Goal: Obtain resource: Download file/media

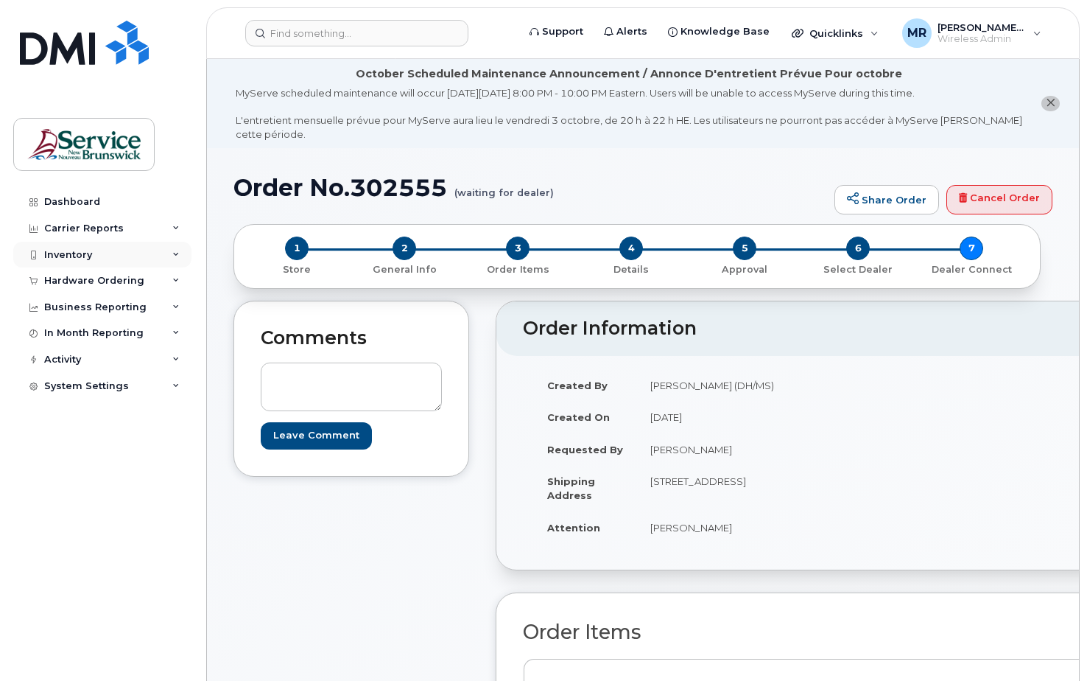
click at [66, 253] on div "Inventory" at bounding box center [68, 255] width 48 height 12
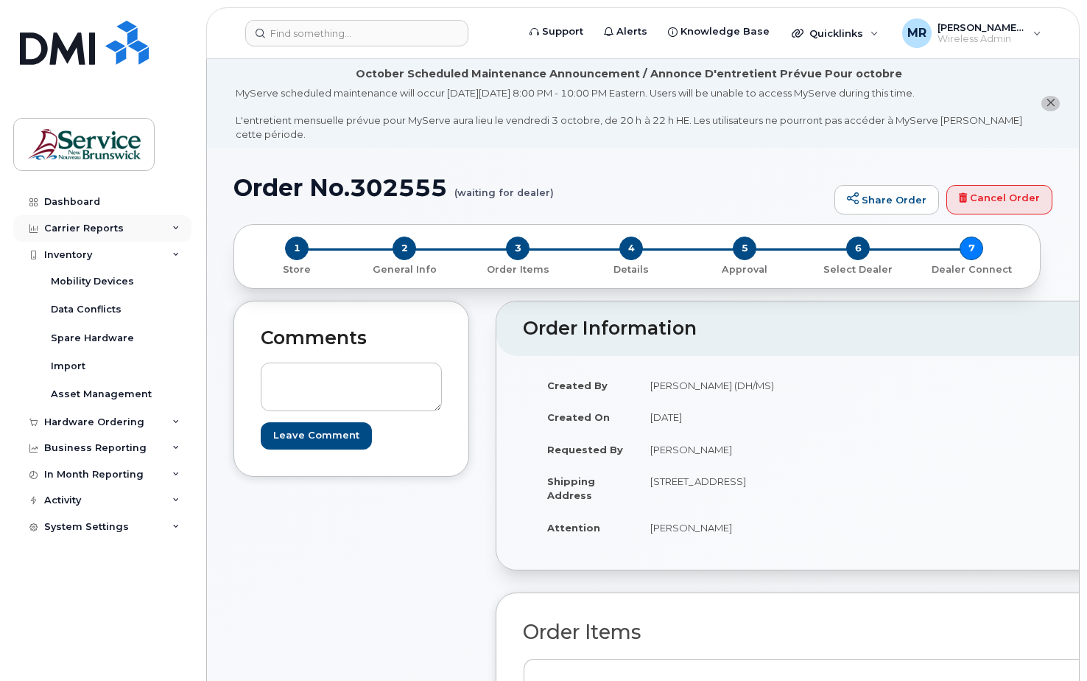
click at [67, 221] on div "Carrier Reports" at bounding box center [102, 228] width 178 height 27
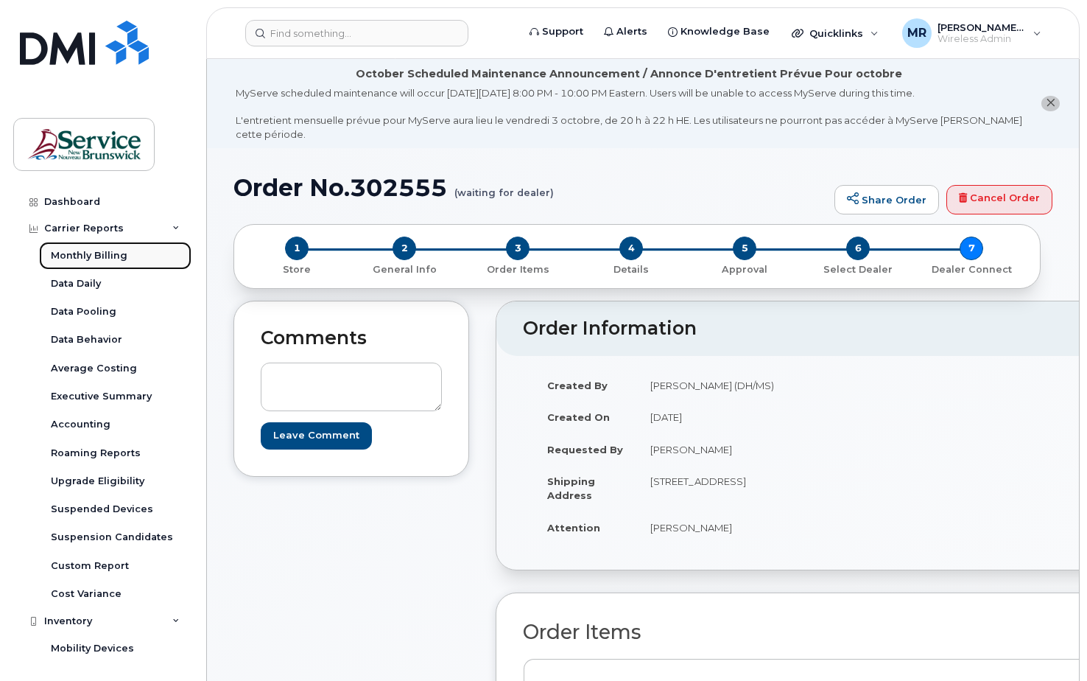
click at [102, 253] on div "Monthly Billing" at bounding box center [89, 255] width 77 height 13
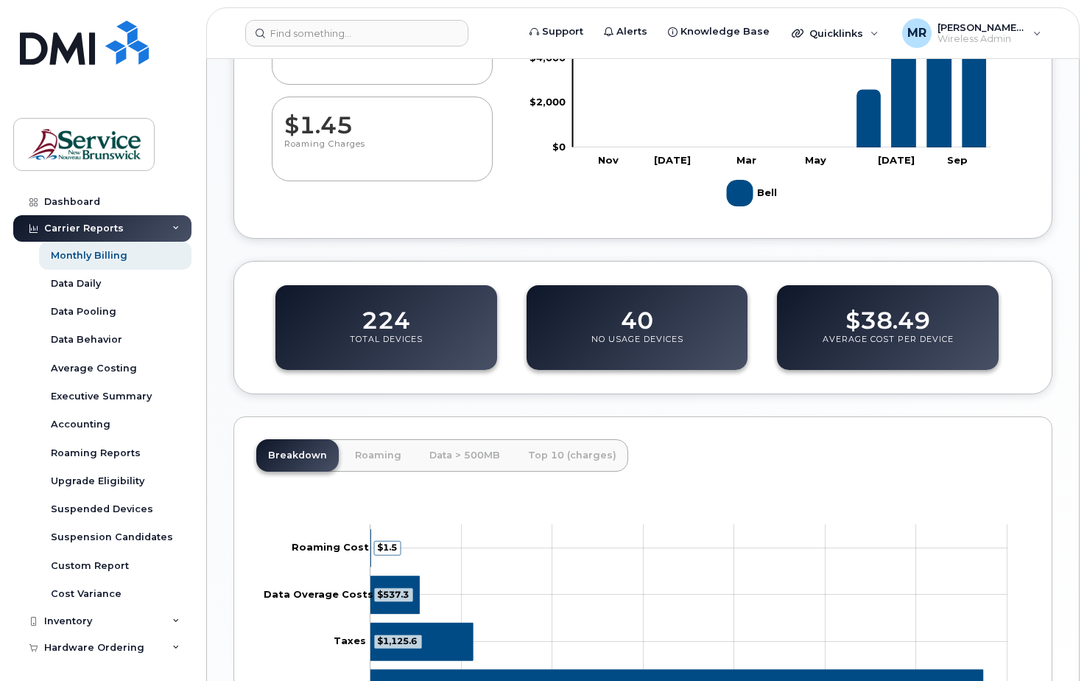
scroll to position [534, 0]
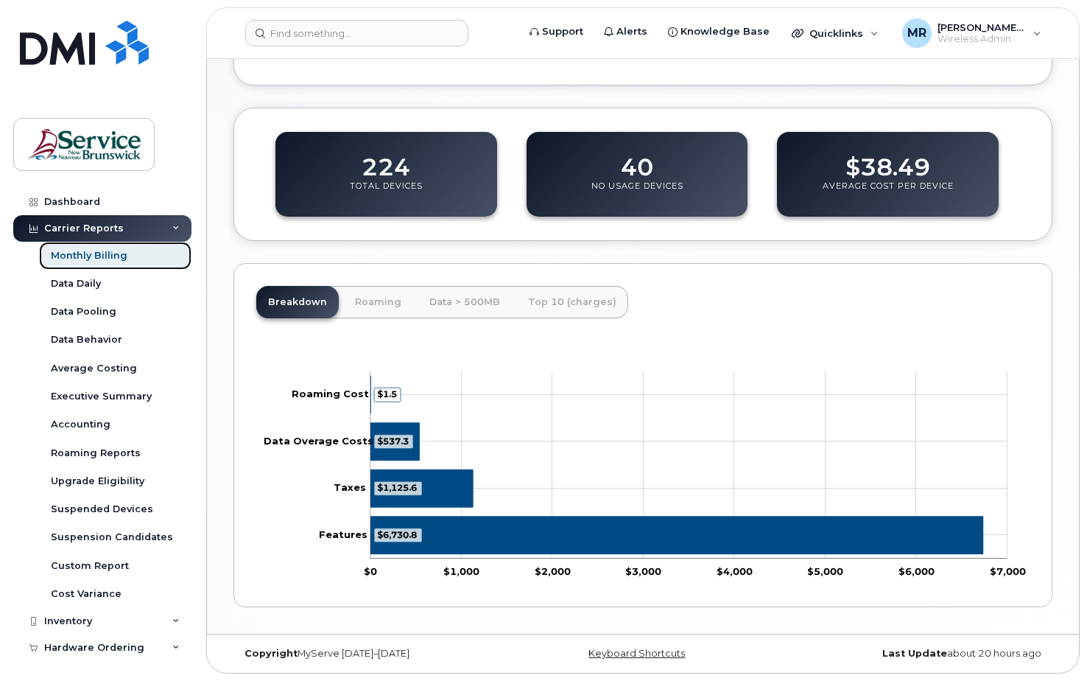
click at [112, 250] on div "Monthly Billing" at bounding box center [89, 255] width 77 height 13
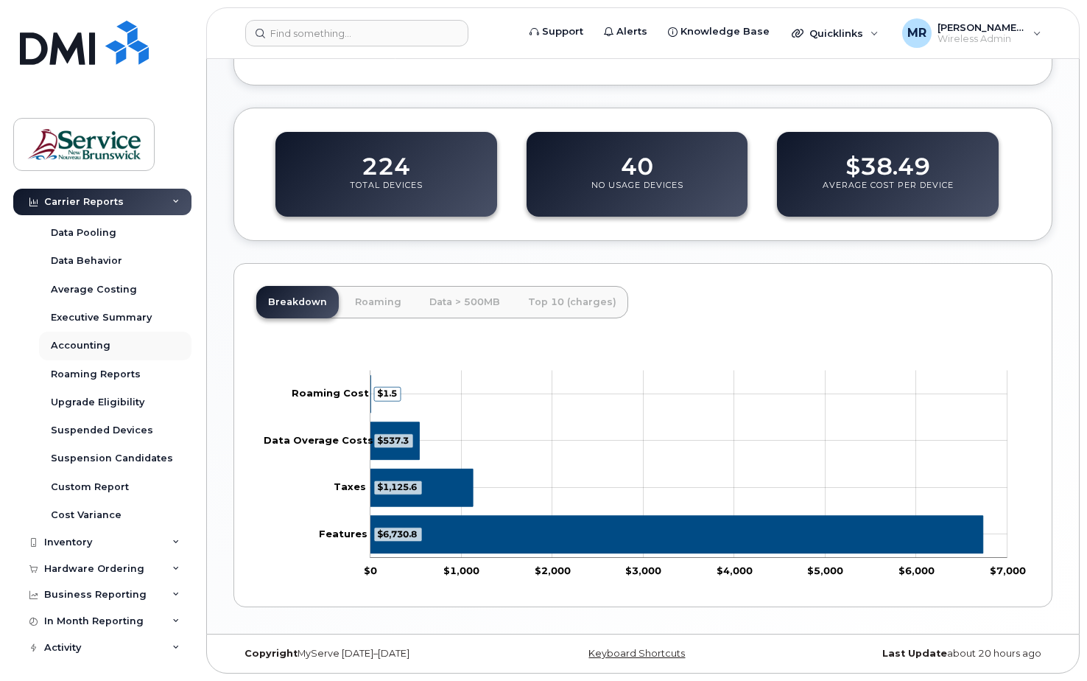
scroll to position [106, 0]
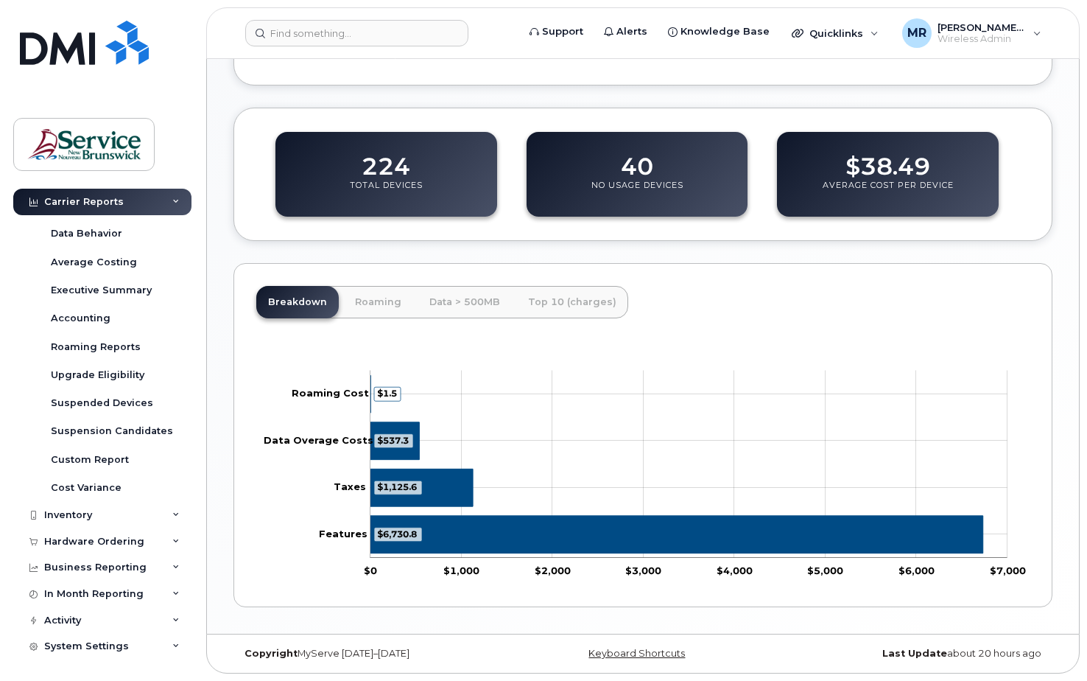
click at [74, 198] on div "Carrier Reports" at bounding box center [84, 202] width 80 height 12
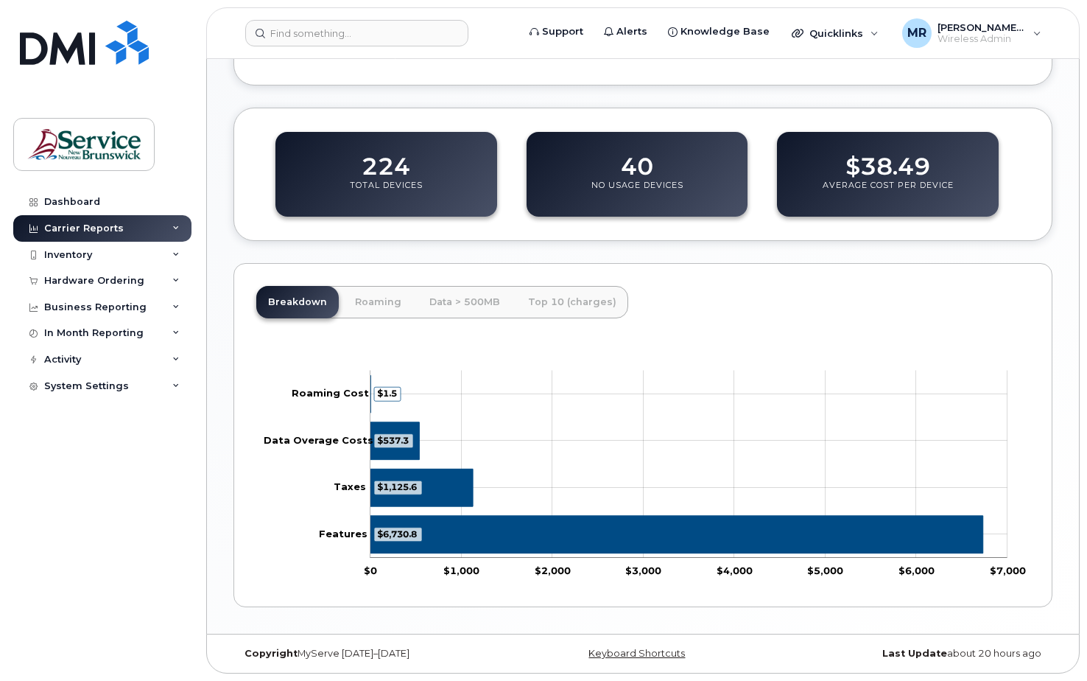
scroll to position [0, 0]
click at [74, 226] on div "Carrier Reports" at bounding box center [84, 228] width 80 height 12
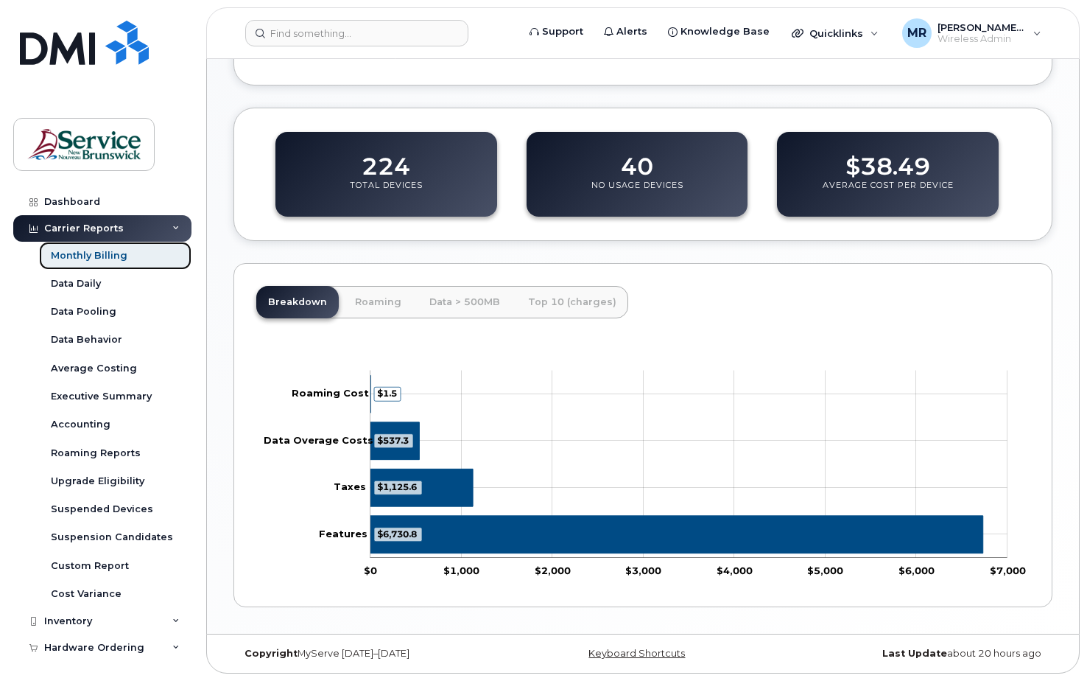
click at [94, 251] on div "Monthly Billing" at bounding box center [89, 255] width 77 height 13
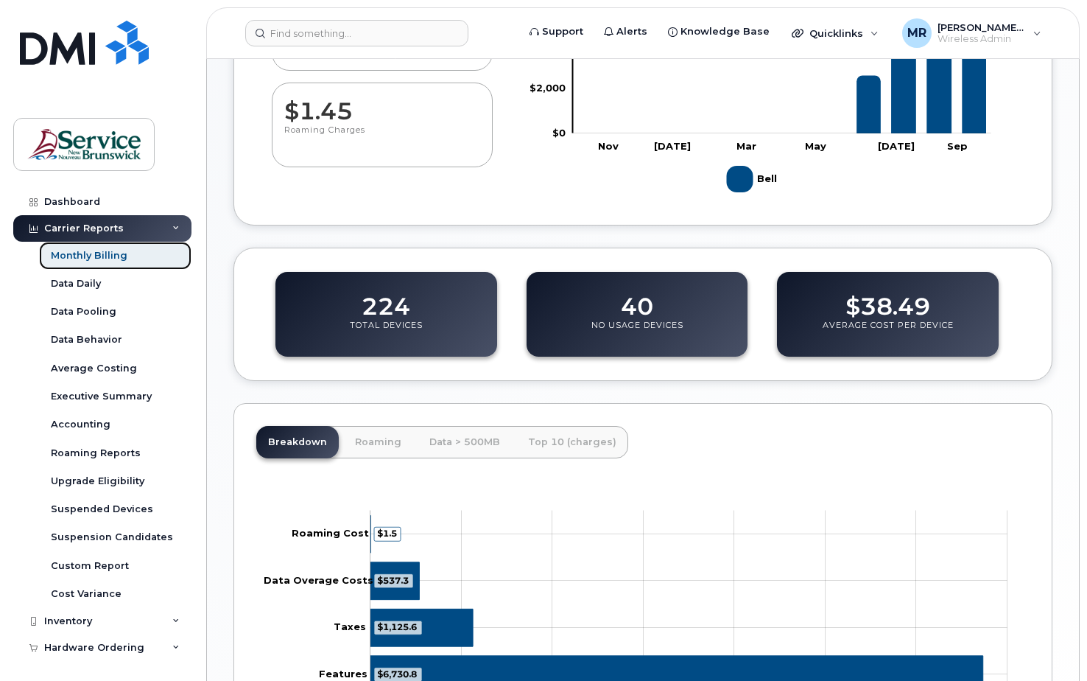
scroll to position [324, 0]
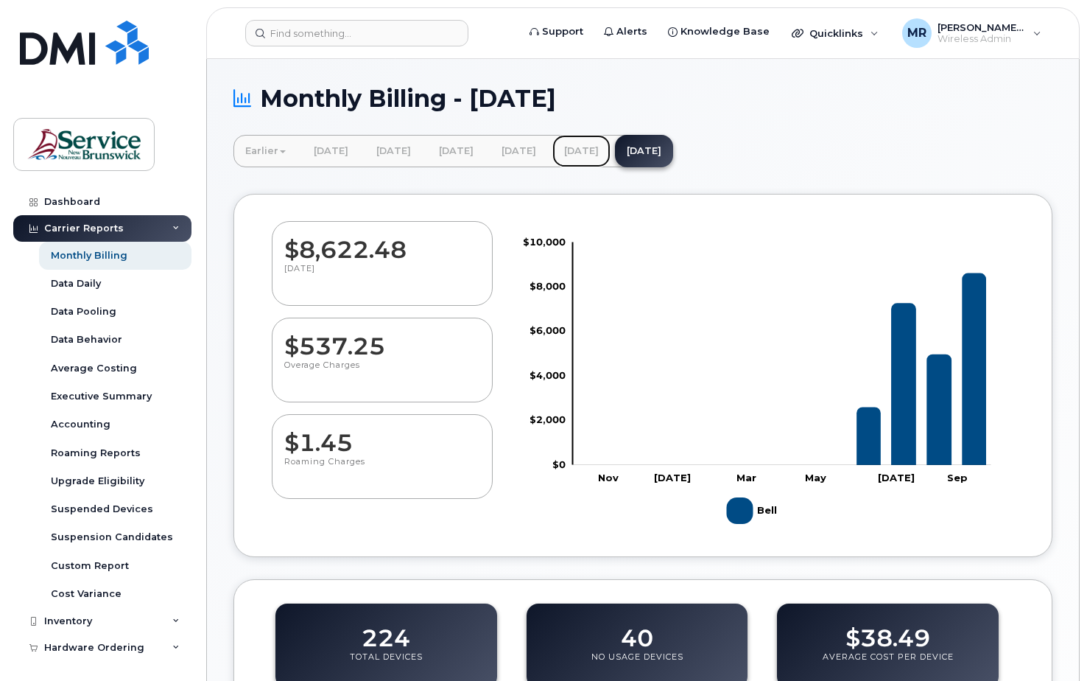
click at [611, 151] on link "[DATE]" at bounding box center [582, 151] width 58 height 32
click at [548, 152] on link "[DATE]" at bounding box center [519, 151] width 58 height 32
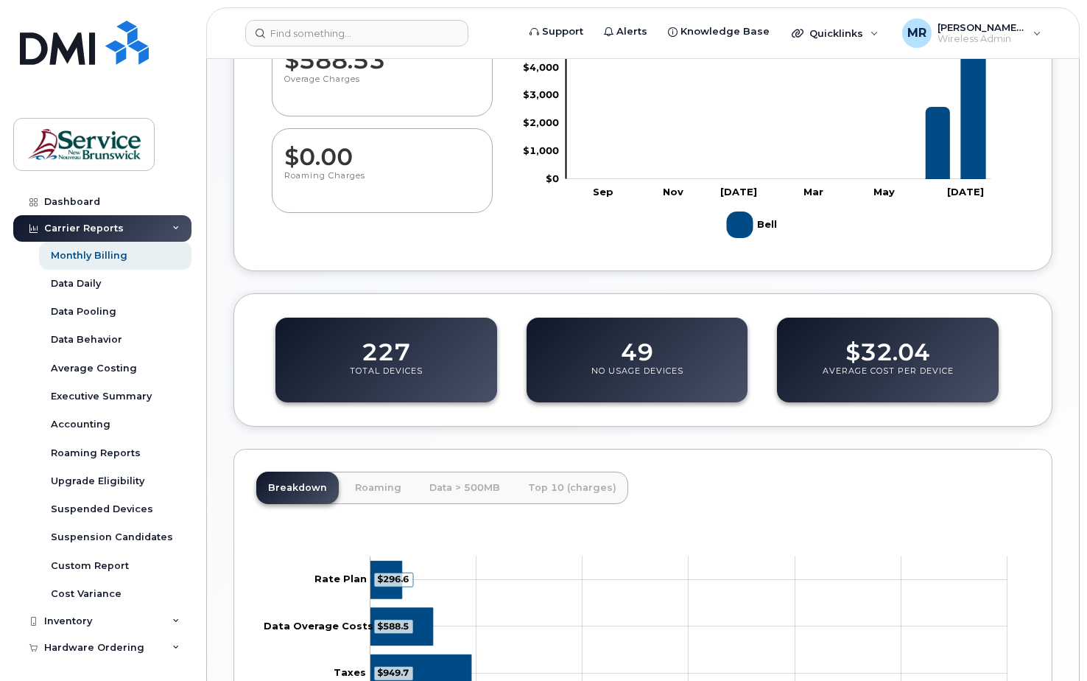
scroll to position [471, 0]
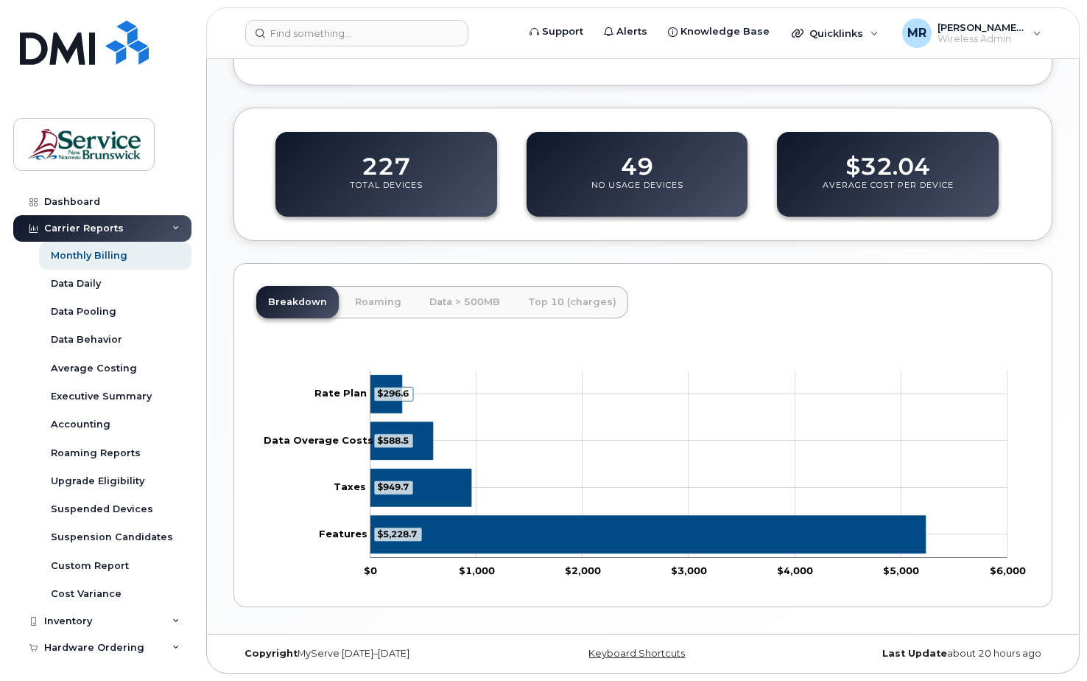
click at [99, 225] on div "Carrier Reports" at bounding box center [84, 228] width 80 height 12
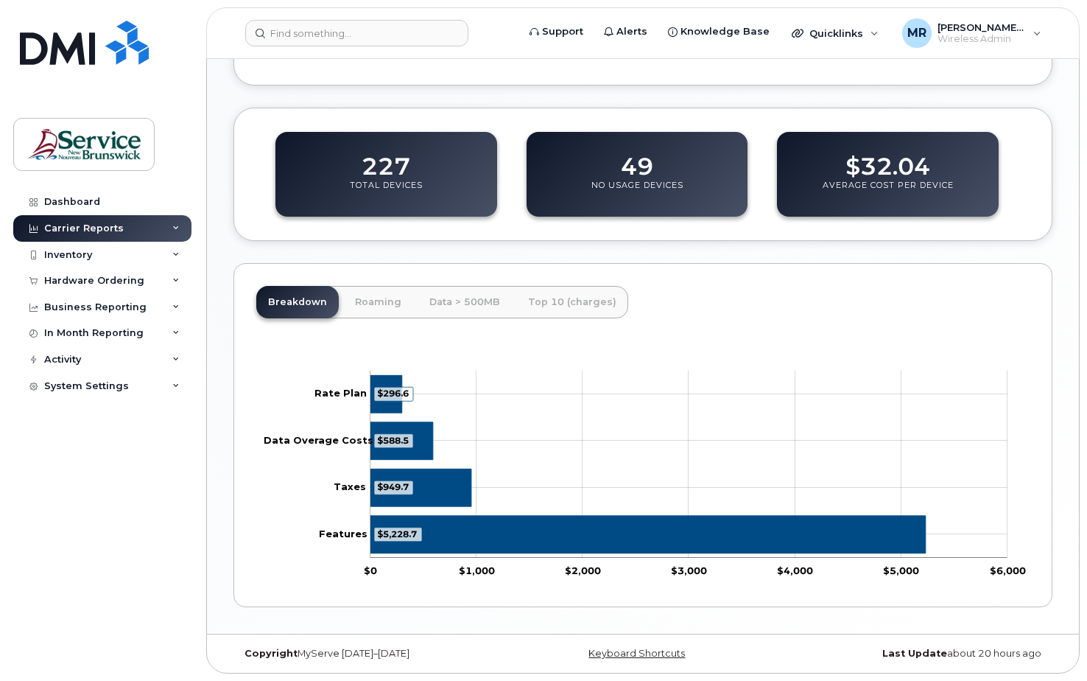
click at [99, 225] on div "Carrier Reports" at bounding box center [84, 228] width 80 height 12
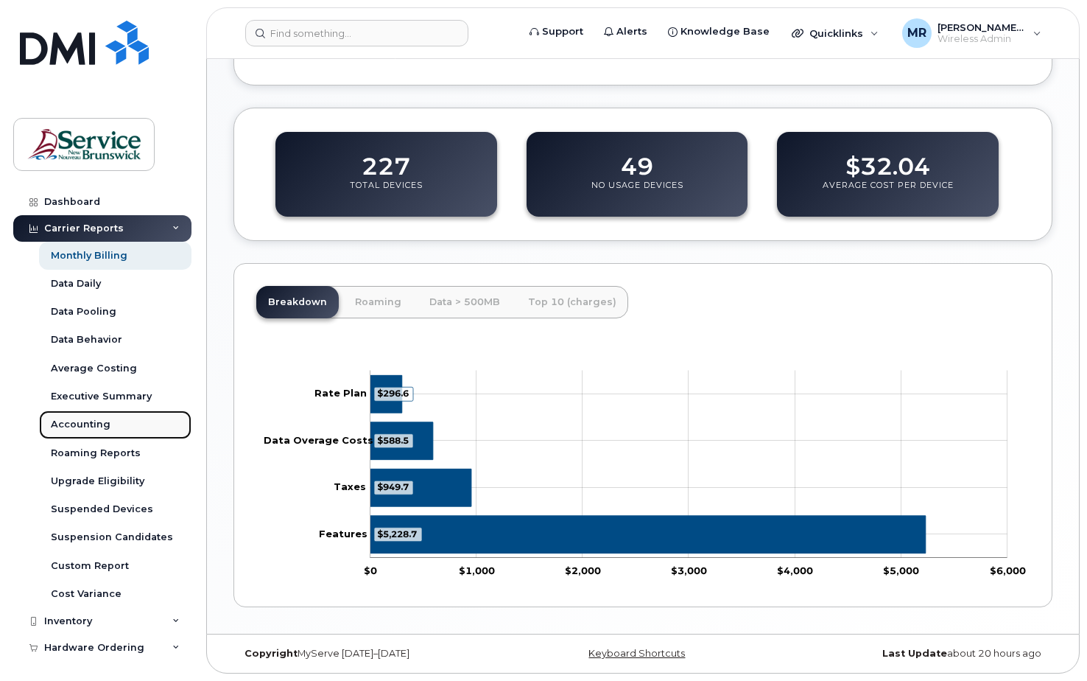
click at [93, 422] on div "Accounting" at bounding box center [81, 424] width 60 height 13
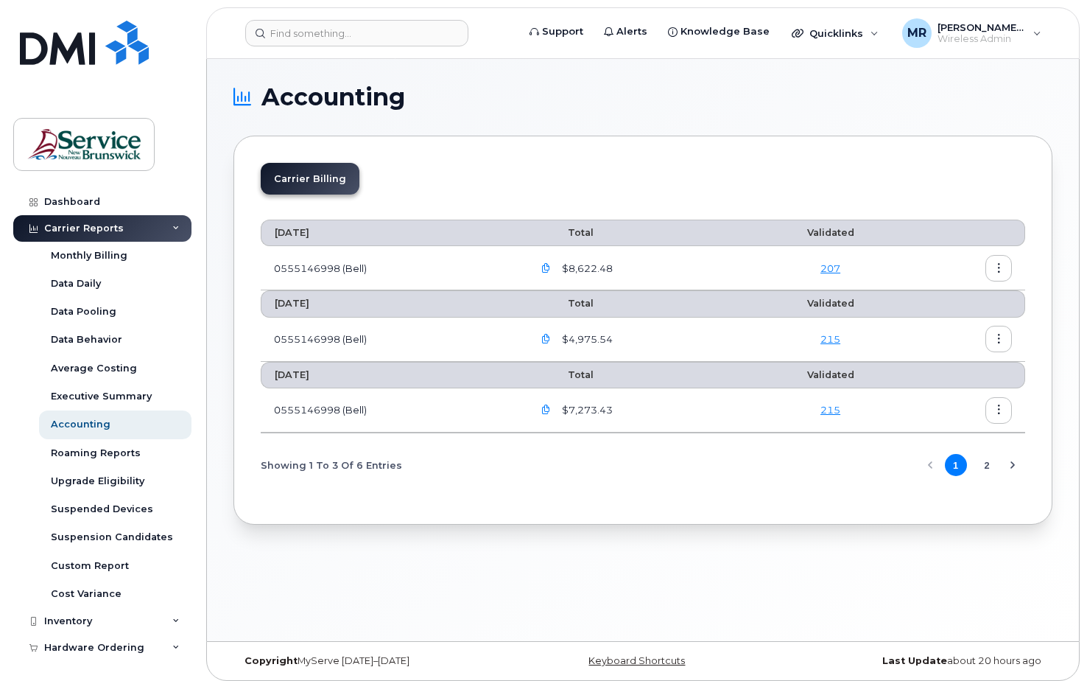
click at [545, 267] on icon "button" at bounding box center [546, 269] width 10 height 10
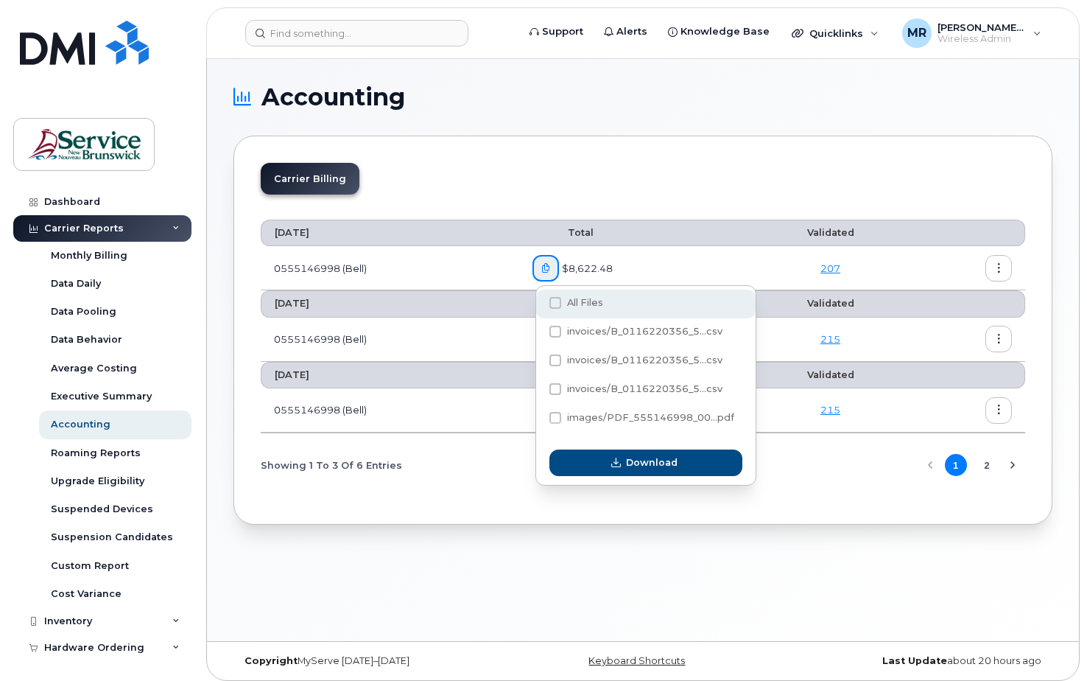
click at [558, 301] on span at bounding box center [556, 303] width 12 height 12
click at [539, 301] on input "All Files" at bounding box center [535, 303] width 7 height 7
checkbox input "true"
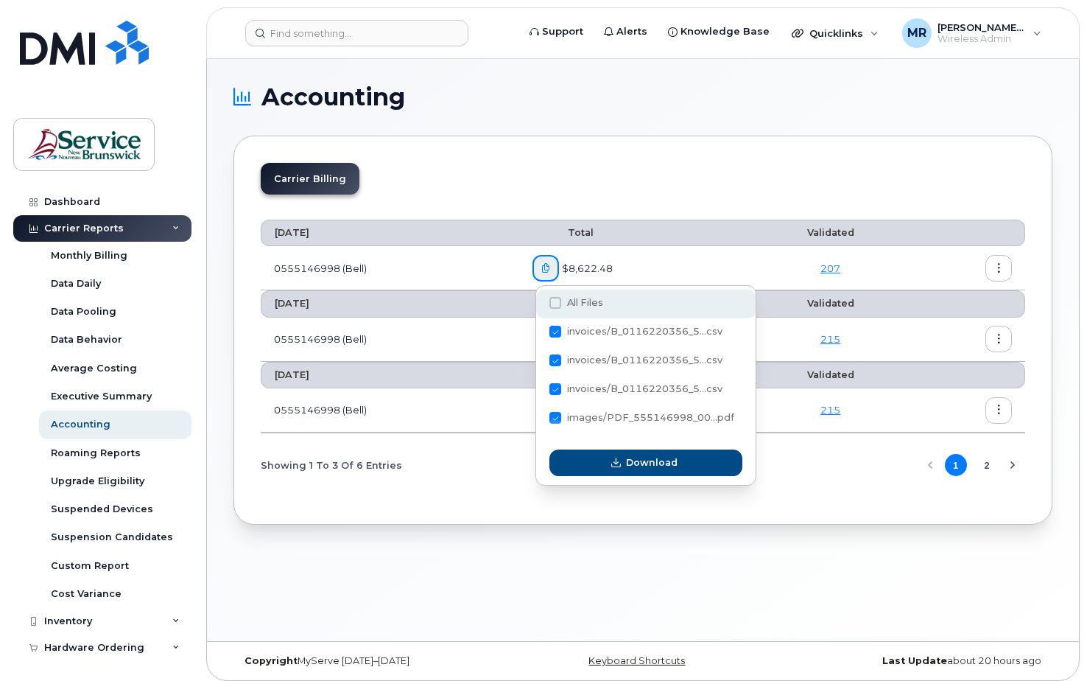
checkbox input "true"
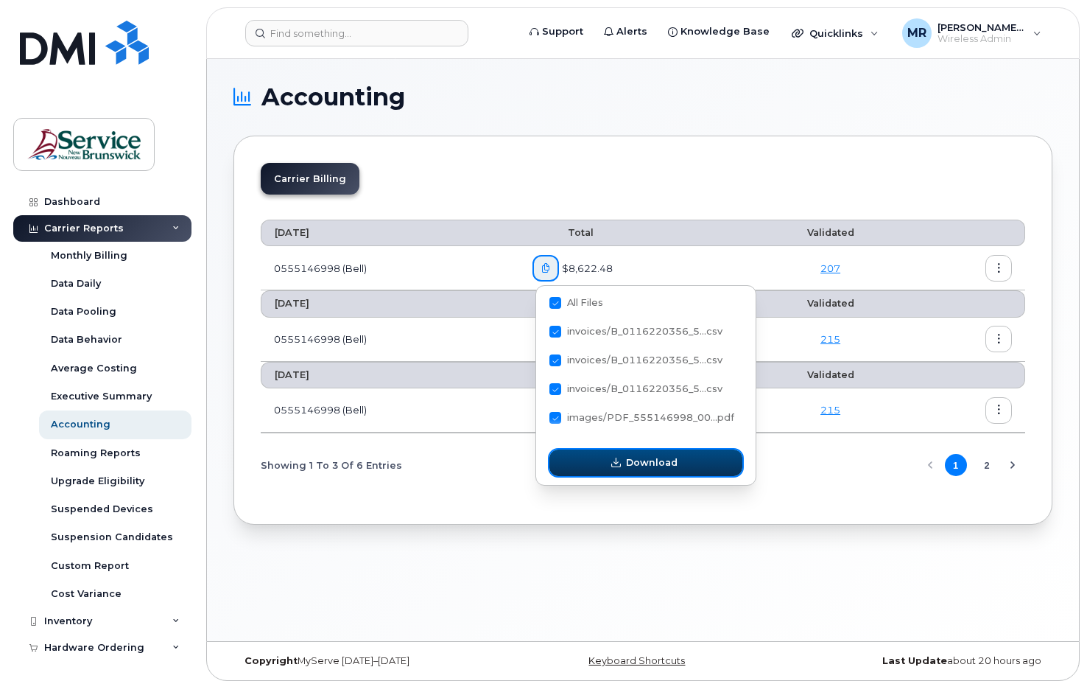
click at [610, 463] on span "button" at bounding box center [616, 462] width 14 height 14
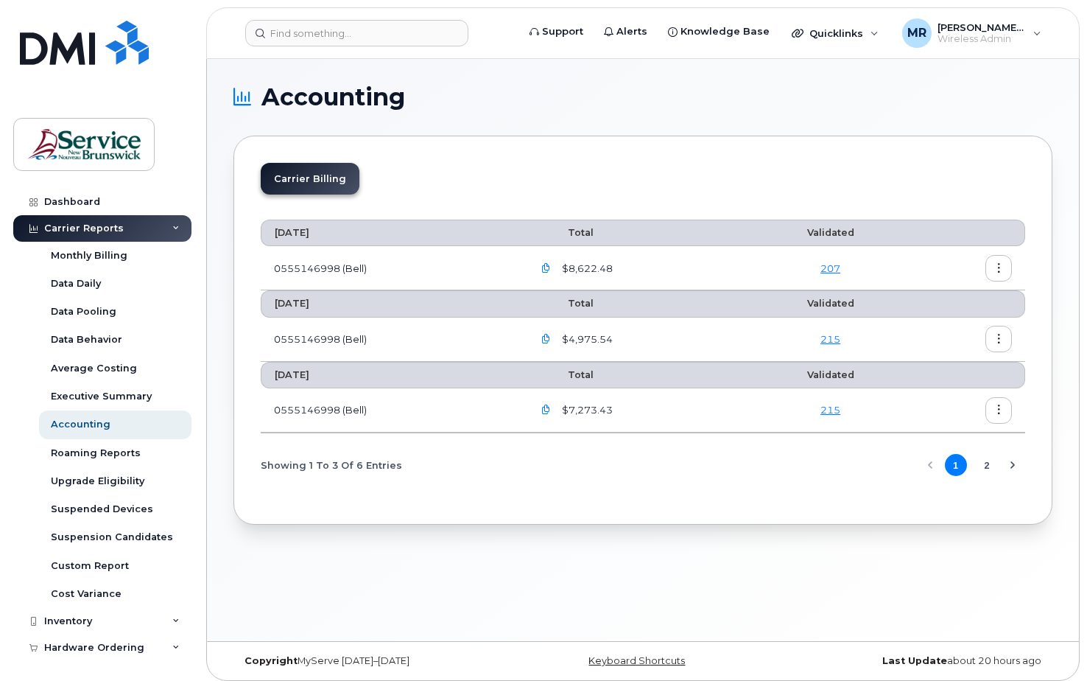
drag, startPoint x: 986, startPoint y: 464, endPoint x: 970, endPoint y: 461, distance: 16.5
click at [986, 464] on button "2" at bounding box center [987, 465] width 22 height 22
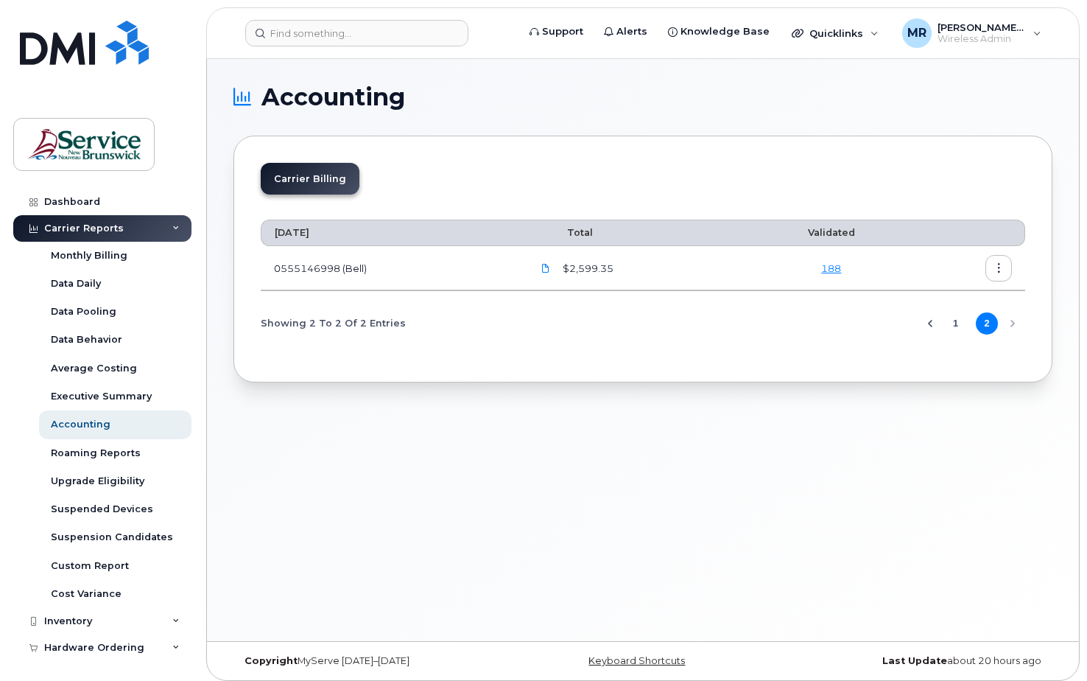
click at [1003, 264] on icon "button" at bounding box center [1000, 269] width 10 height 10
click at [930, 299] on span "Details" at bounding box center [923, 299] width 41 height 13
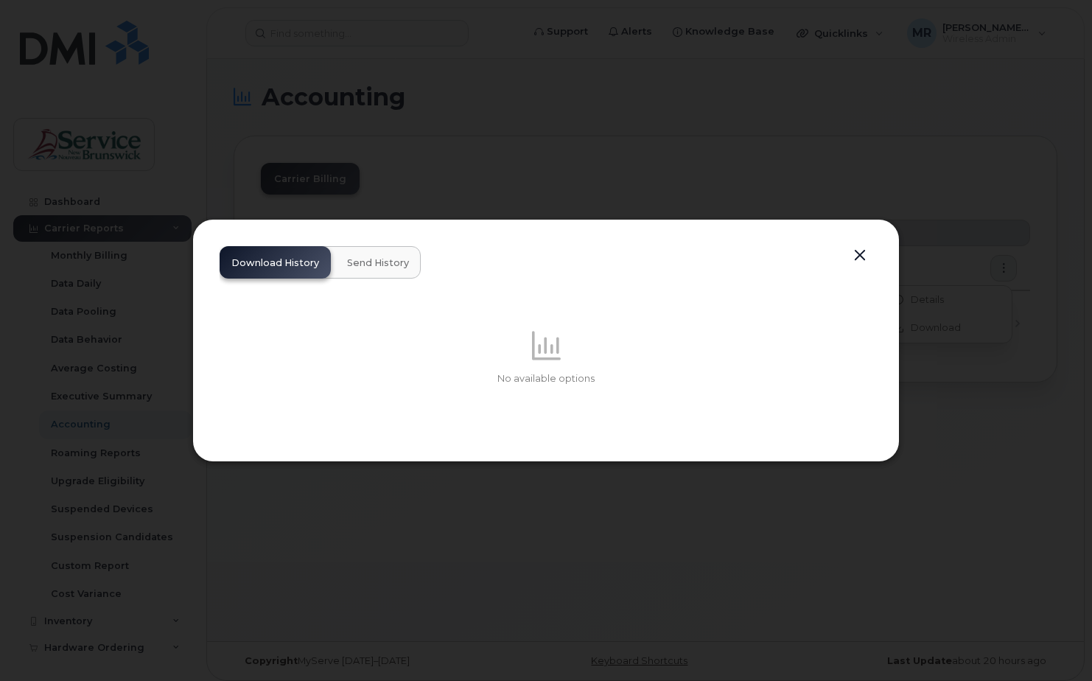
click at [866, 253] on button "button" at bounding box center [860, 255] width 22 height 21
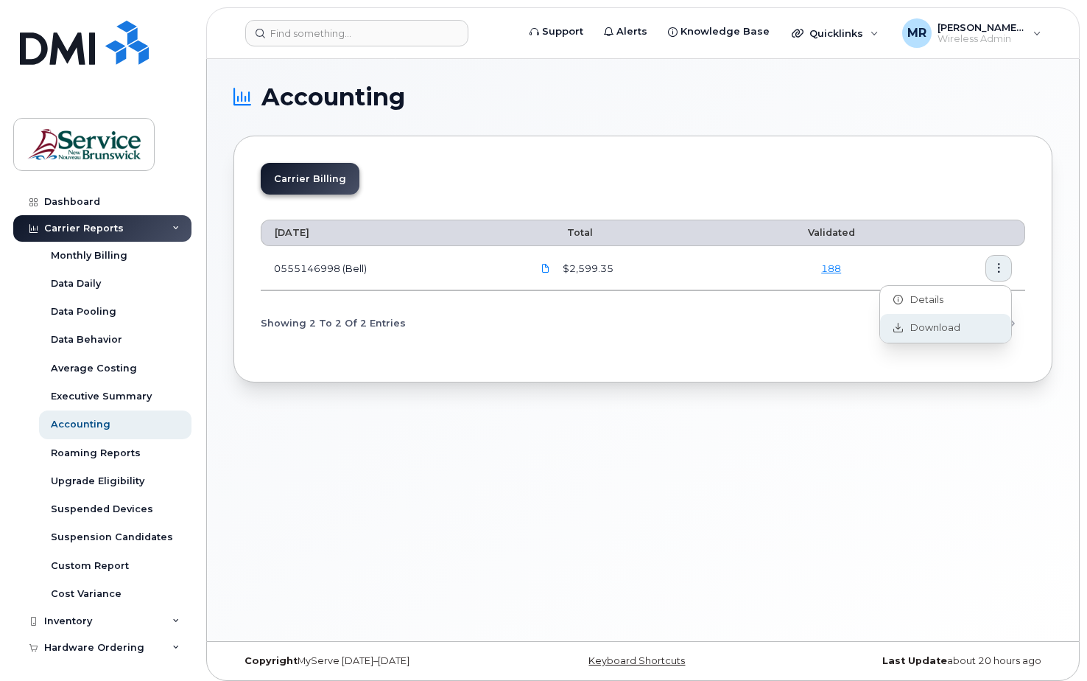
click at [929, 329] on span "Download" at bounding box center [931, 327] width 57 height 13
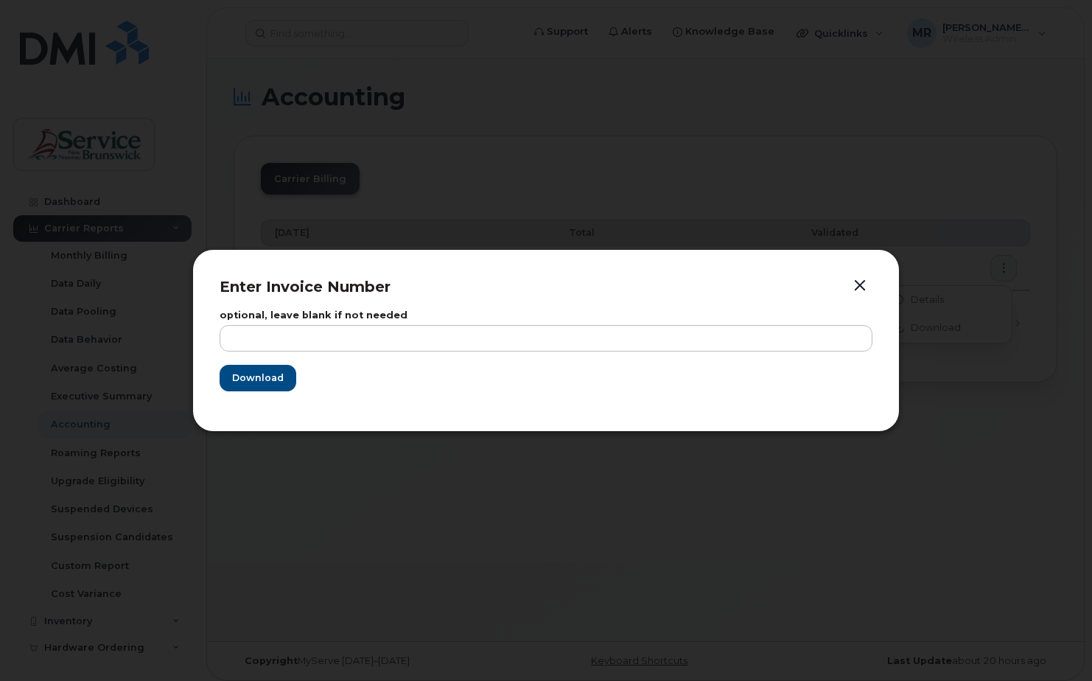
click at [857, 284] on button "button" at bounding box center [860, 286] width 22 height 21
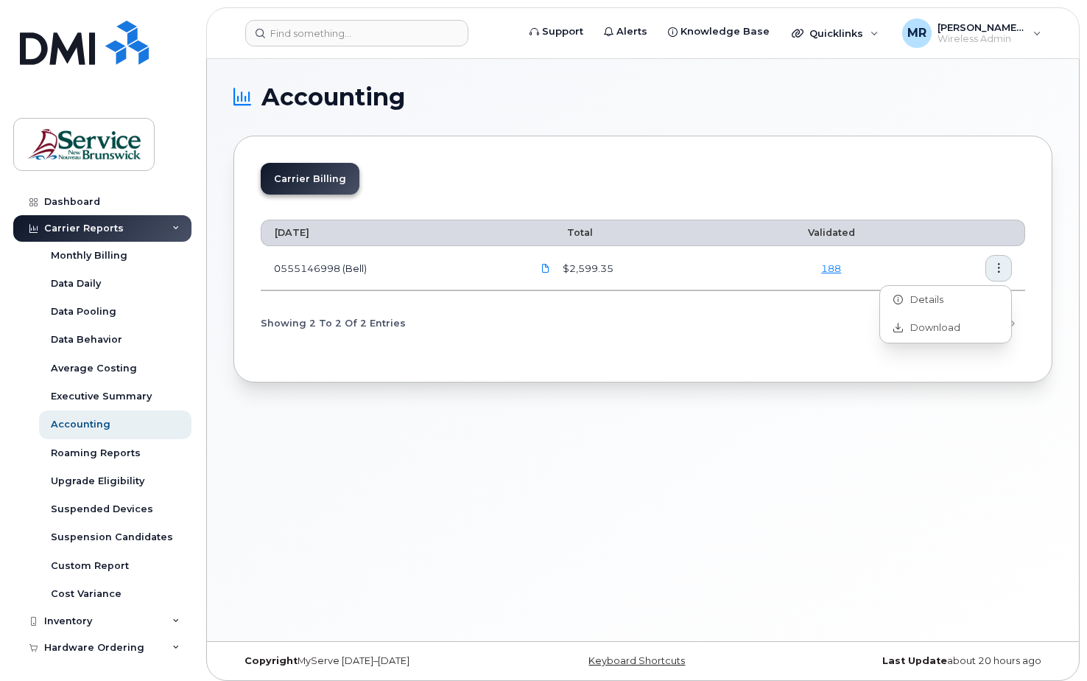
click at [826, 340] on div "Showing 2 To 2 Of 2 Entries 1 2" at bounding box center [643, 323] width 765 height 38
click at [955, 320] on button "1" at bounding box center [956, 323] width 22 height 22
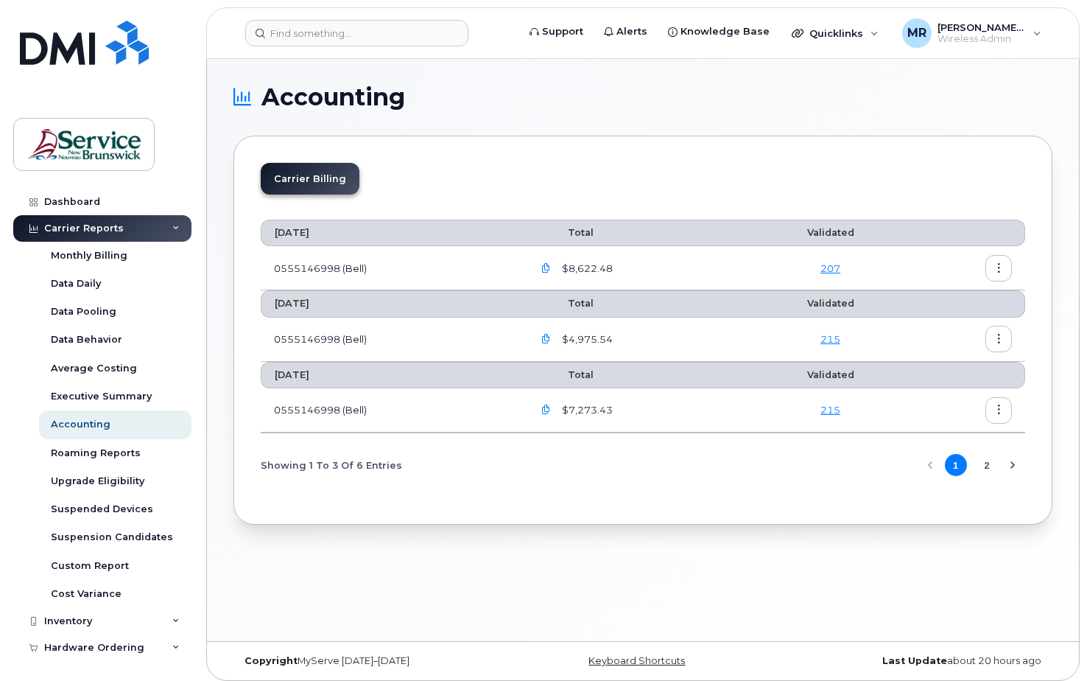
click at [998, 333] on button "button" at bounding box center [999, 339] width 27 height 27
click at [924, 370] on span "Details" at bounding box center [923, 370] width 41 height 13
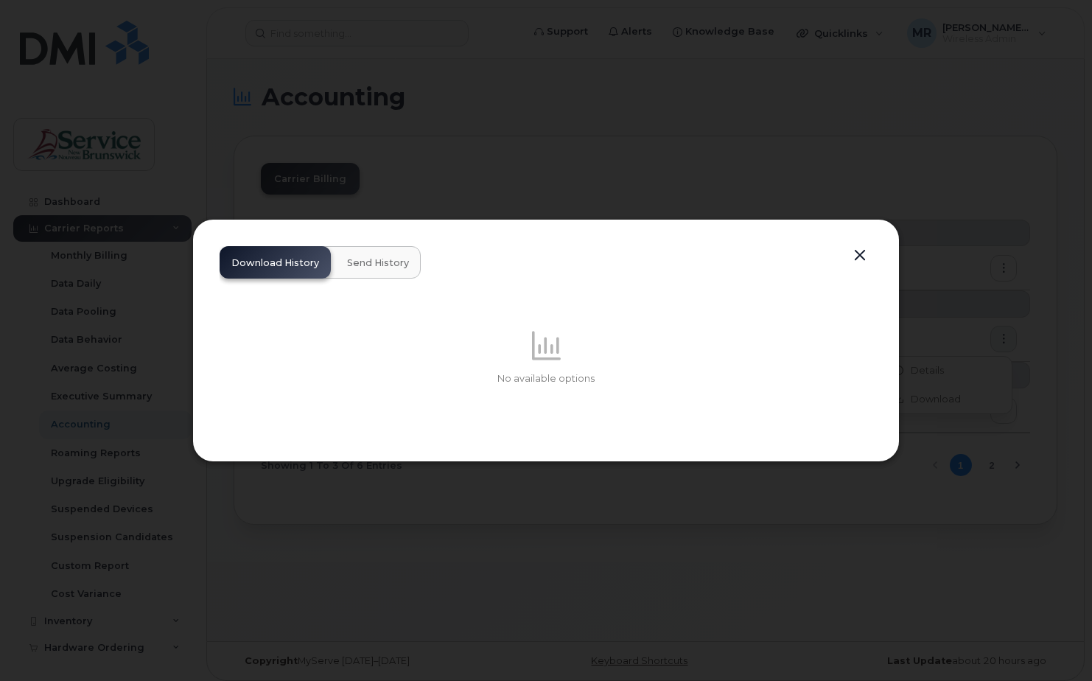
click at [860, 253] on button "button" at bounding box center [860, 255] width 22 height 21
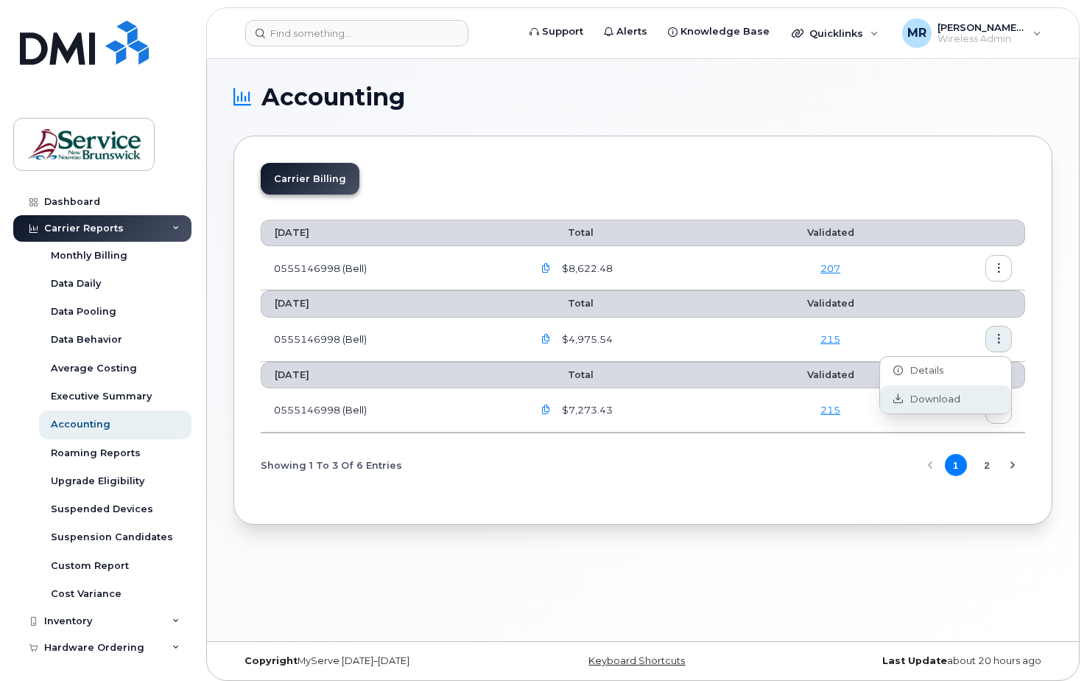
click at [925, 399] on span "Download" at bounding box center [931, 399] width 57 height 13
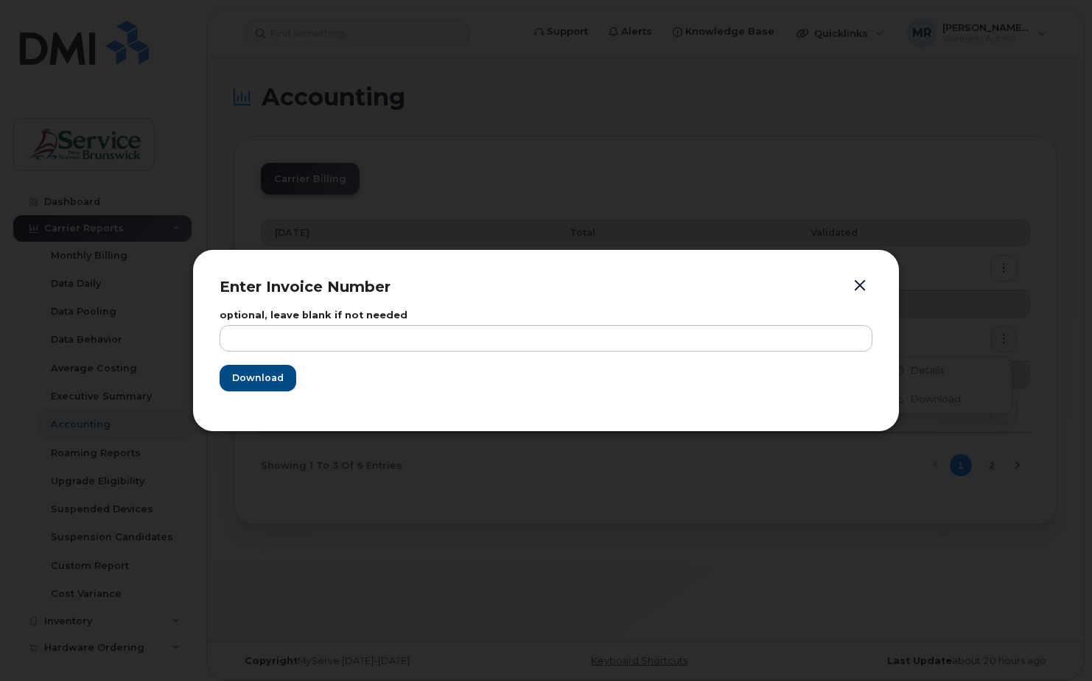
click at [860, 278] on button "button" at bounding box center [860, 286] width 22 height 21
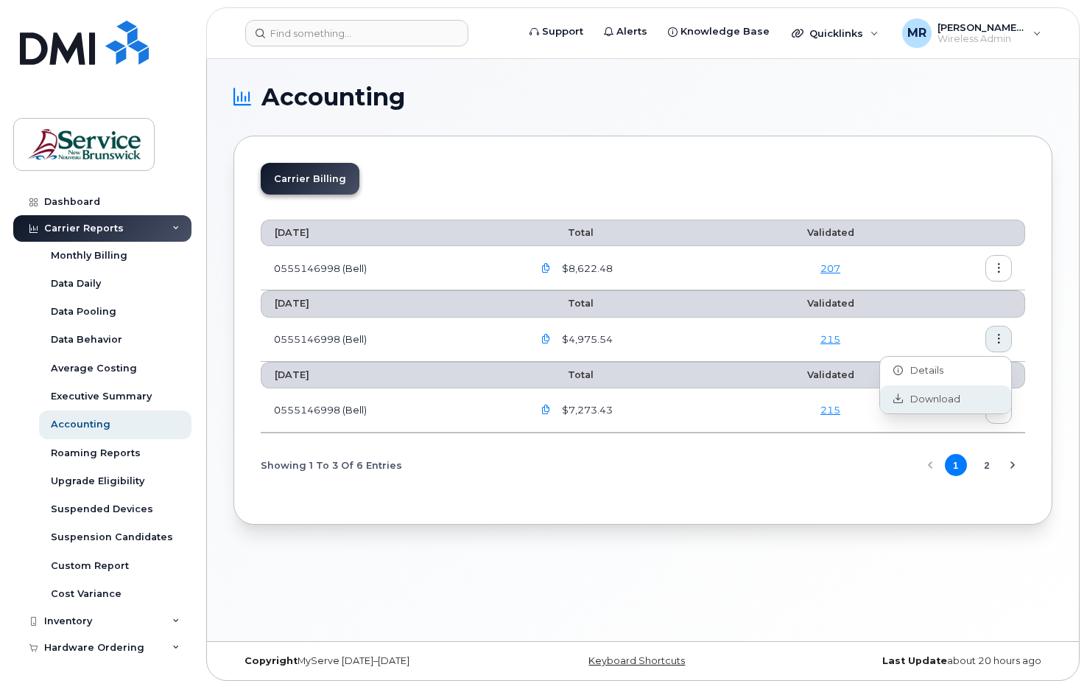
click at [919, 399] on span "Download" at bounding box center [931, 399] width 57 height 13
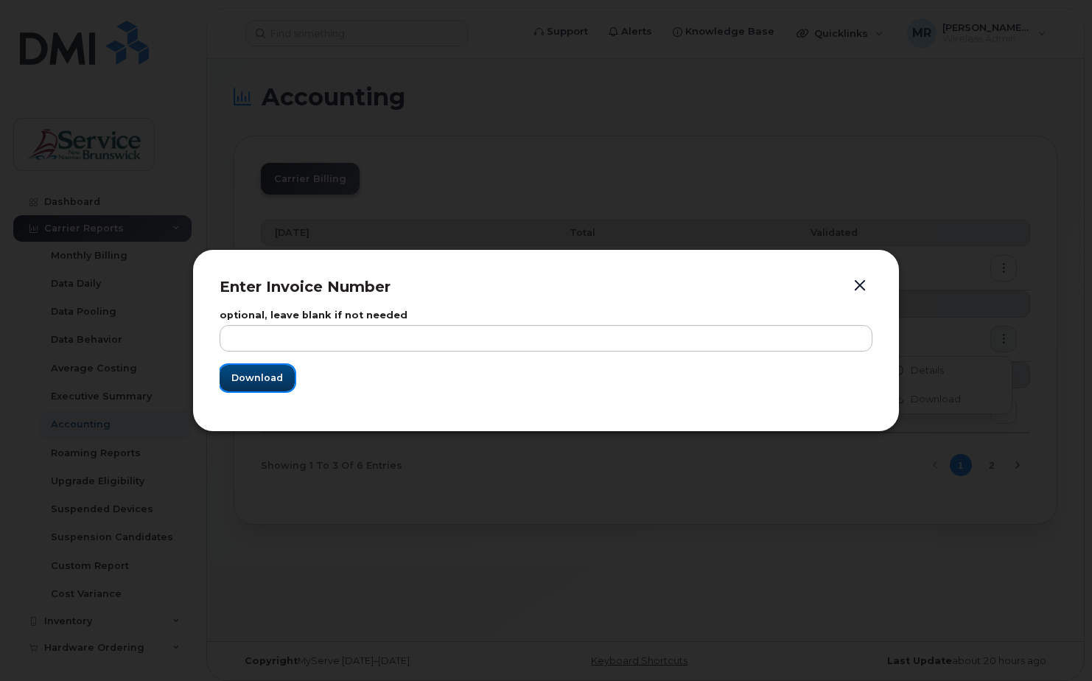
click at [270, 376] on span "Download" at bounding box center [257, 378] width 52 height 14
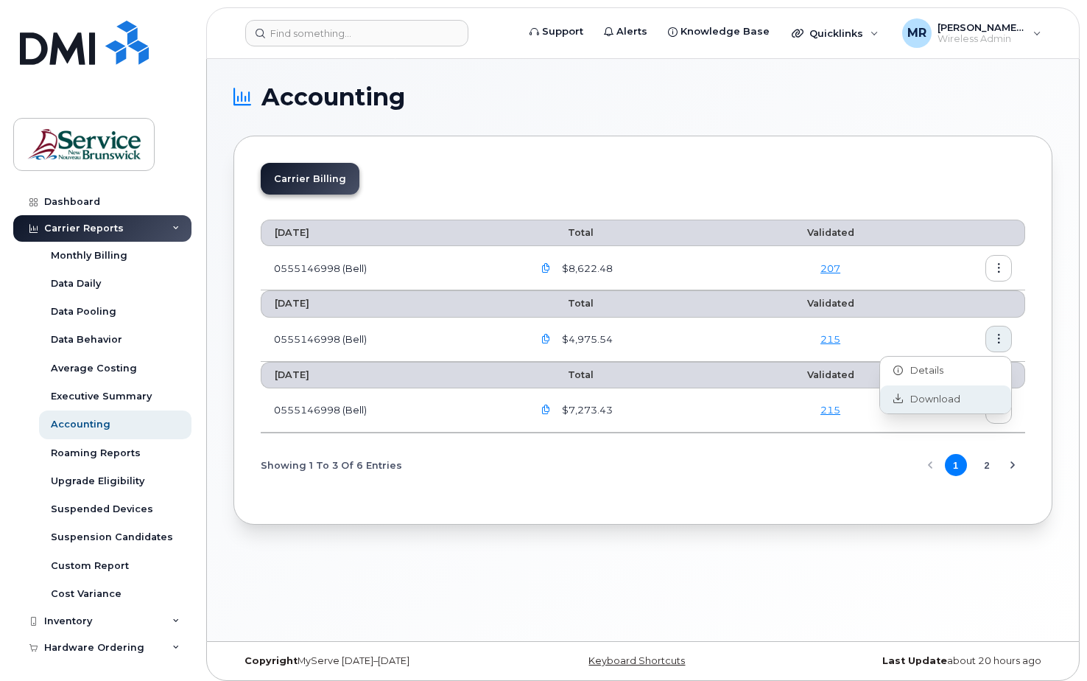
click at [910, 397] on span "Download" at bounding box center [931, 399] width 57 height 13
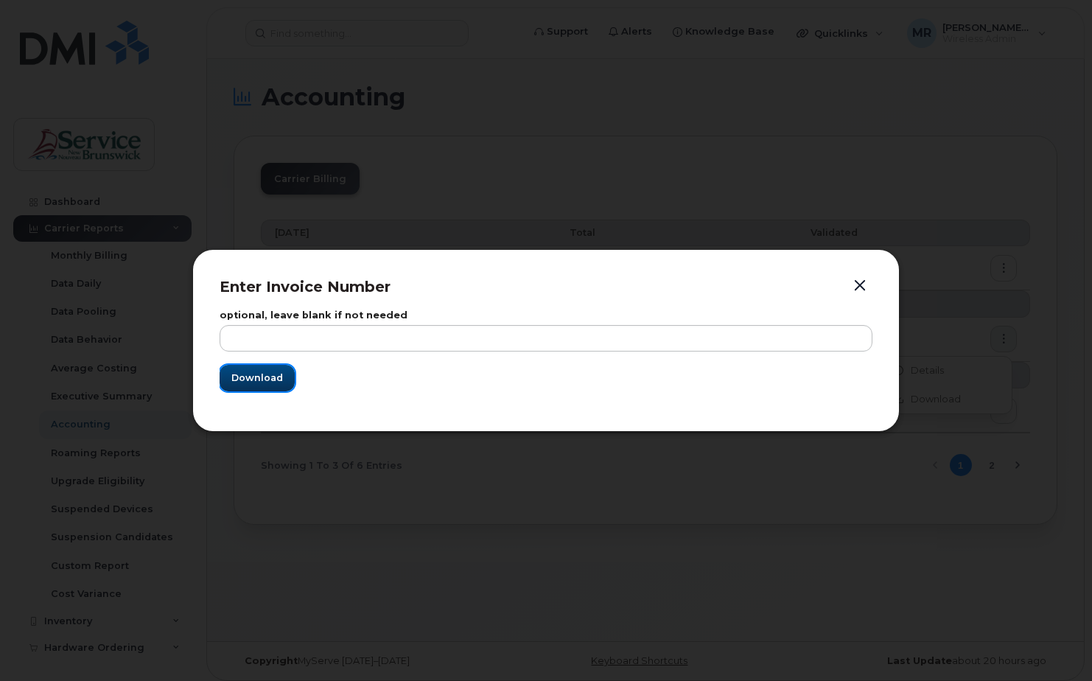
click at [268, 376] on span "Download" at bounding box center [257, 378] width 52 height 14
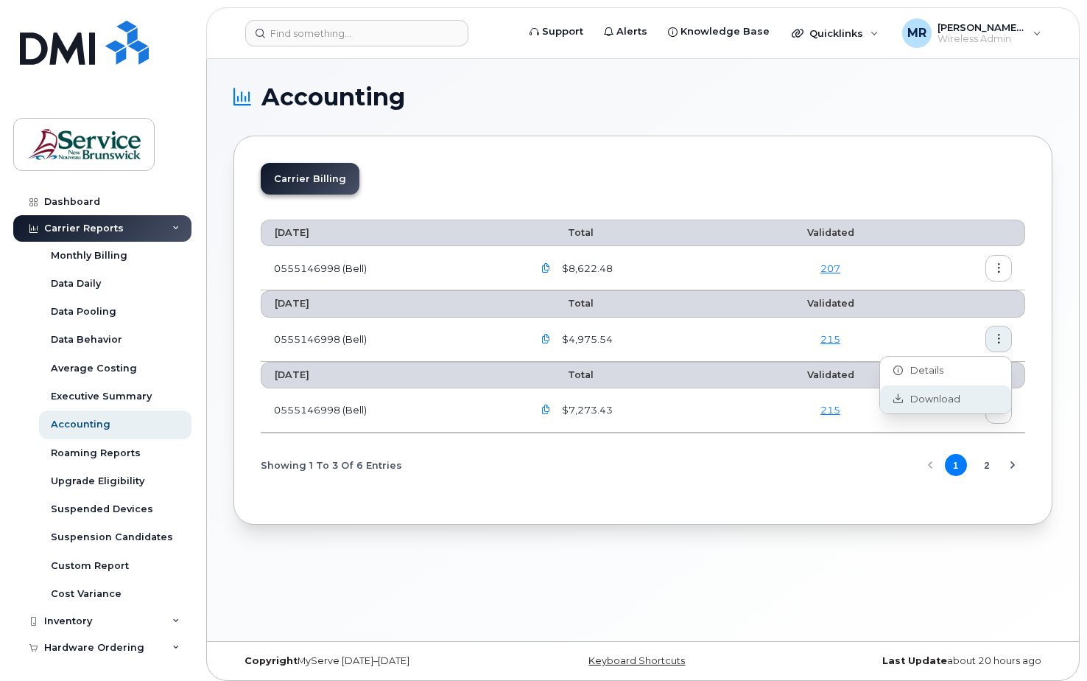
click at [927, 397] on span "Download" at bounding box center [931, 399] width 57 height 13
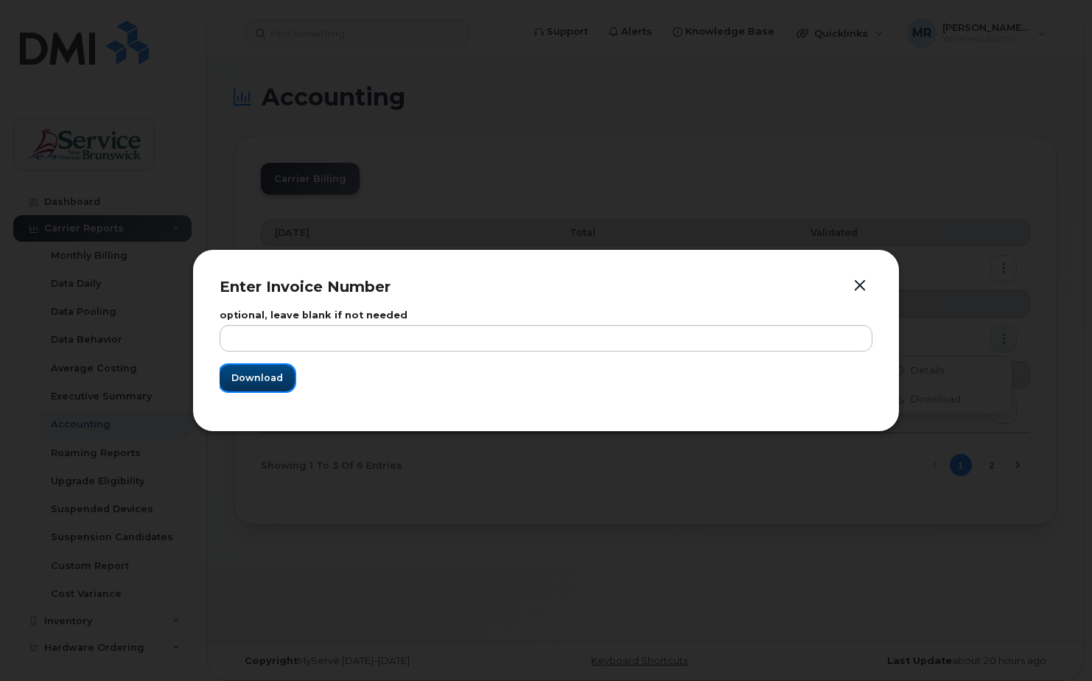
click at [269, 381] on span "Download" at bounding box center [257, 378] width 52 height 14
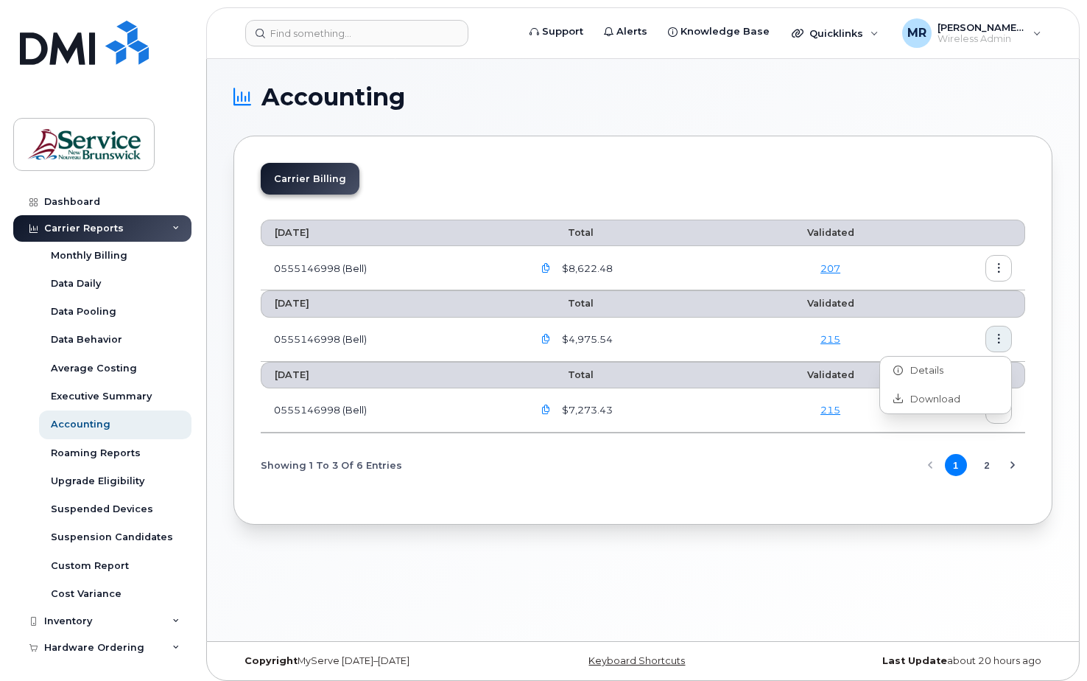
click at [551, 267] on icon "button" at bounding box center [546, 269] width 10 height 10
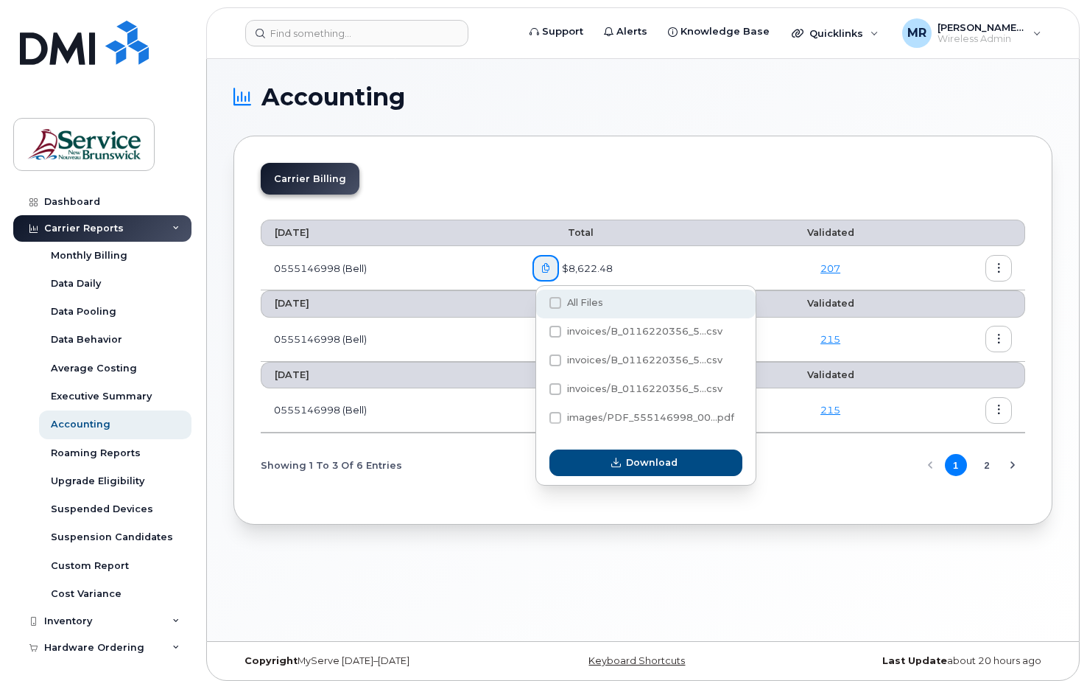
click at [560, 301] on span at bounding box center [556, 303] width 12 height 12
click at [539, 301] on input "All Files" at bounding box center [535, 303] width 7 height 7
checkbox input "true"
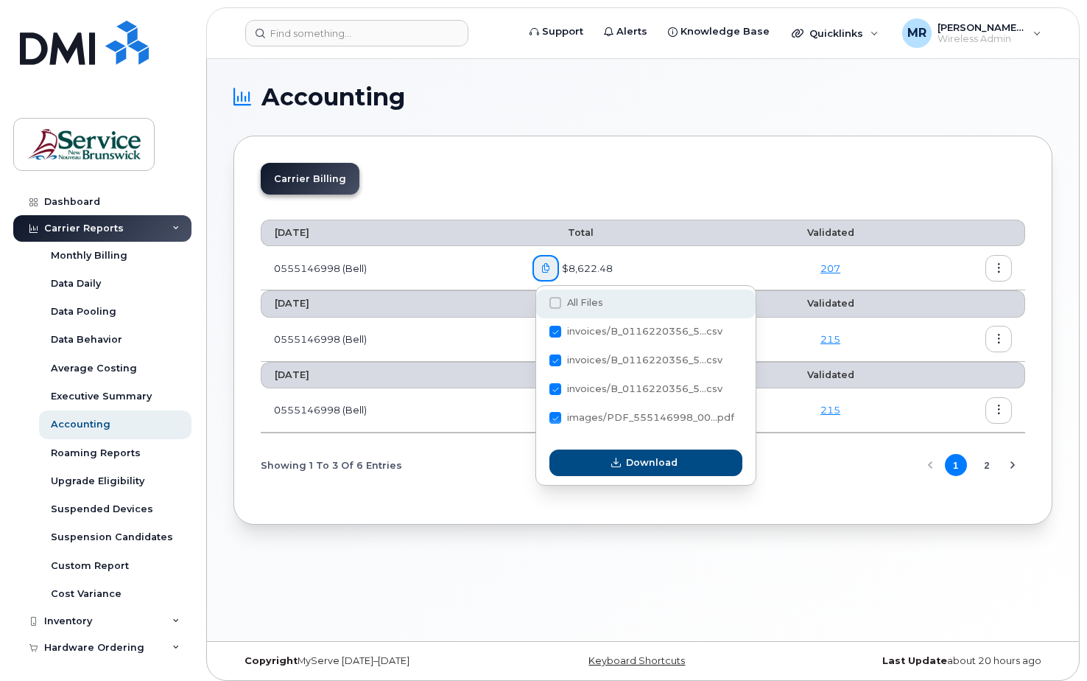
checkbox input "true"
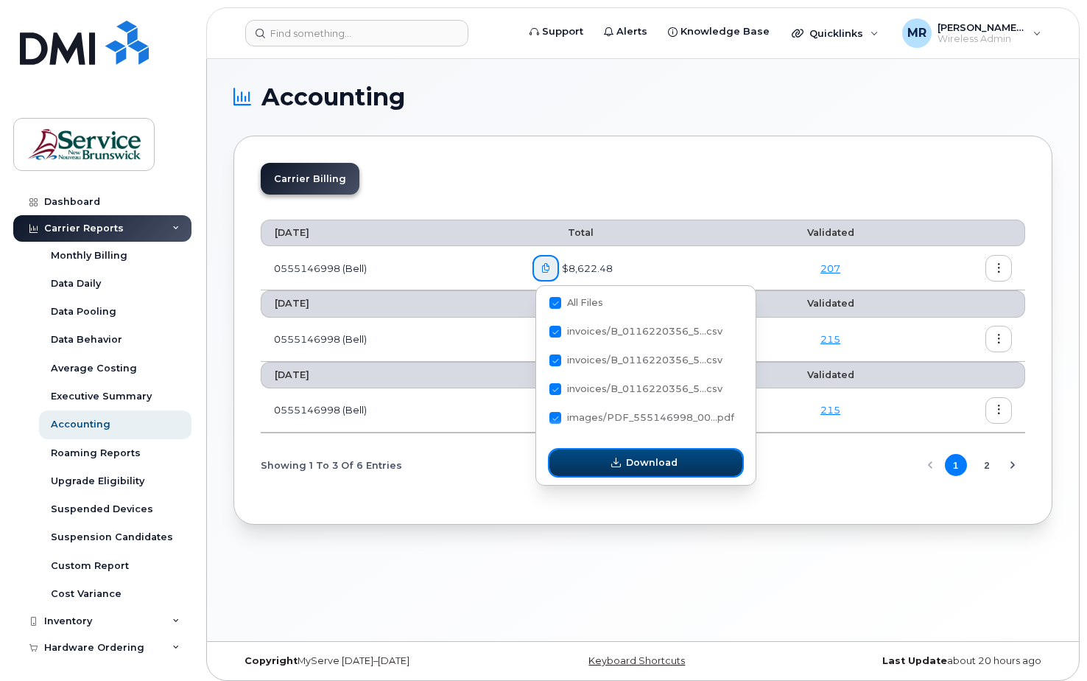
click at [656, 463] on span "Download" at bounding box center [652, 462] width 52 height 14
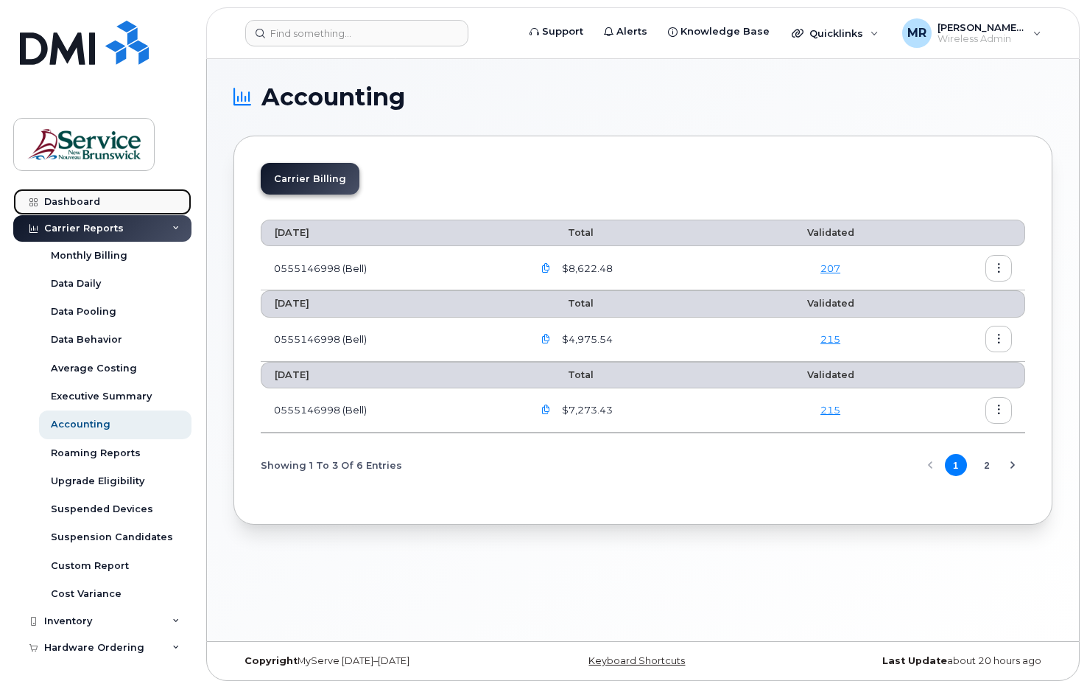
drag, startPoint x: 73, startPoint y: 199, endPoint x: 80, endPoint y: 203, distance: 8.0
click at [73, 199] on div "Dashboard" at bounding box center [72, 202] width 56 height 12
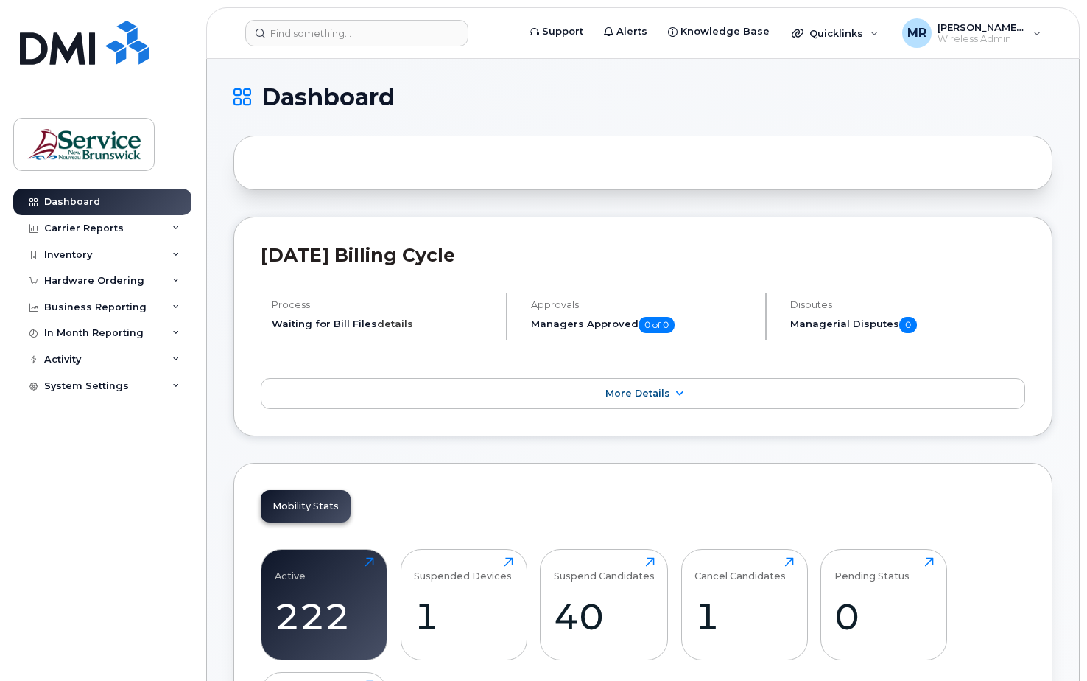
click at [399, 323] on link "details" at bounding box center [395, 324] width 36 height 12
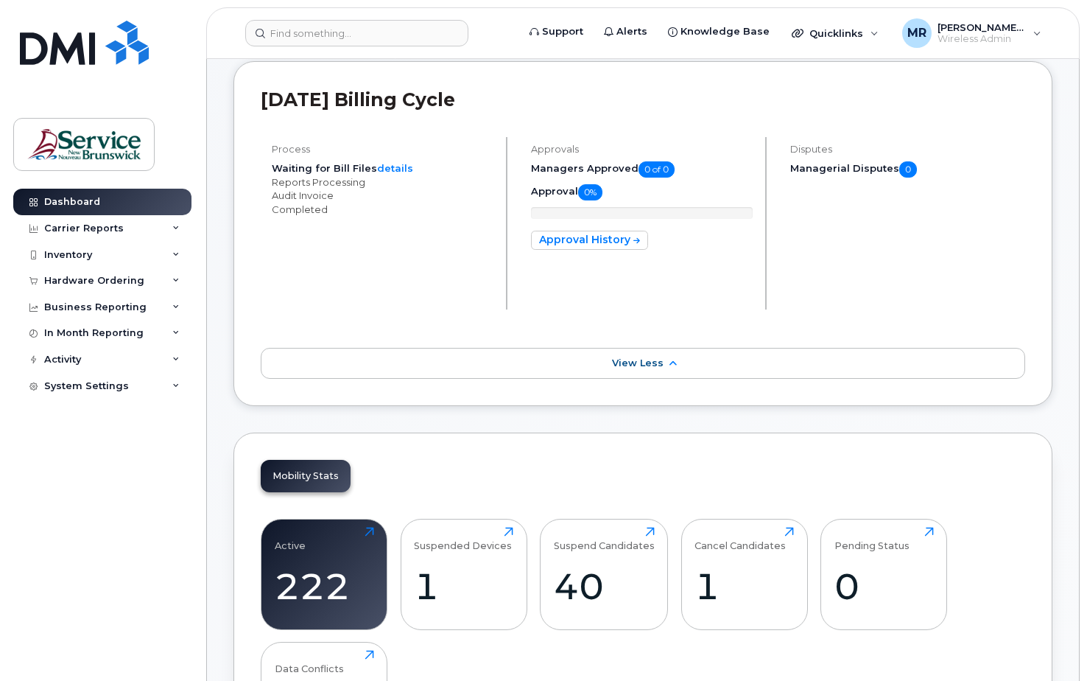
scroll to position [203, 0]
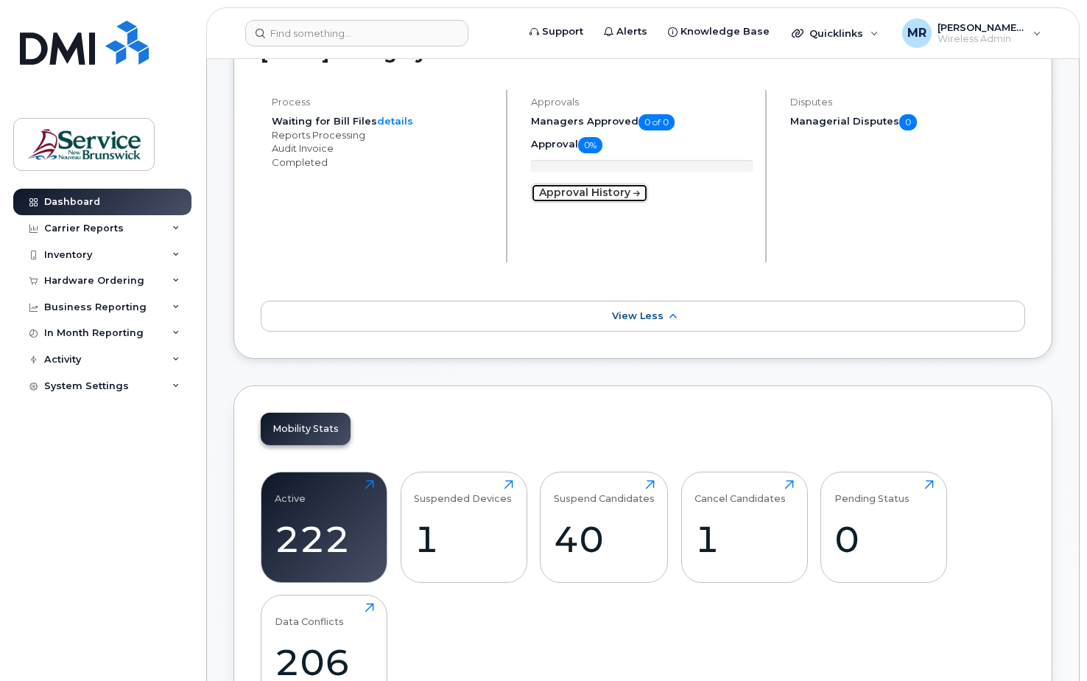
click at [625, 189] on link "Approval History" at bounding box center [589, 192] width 117 height 19
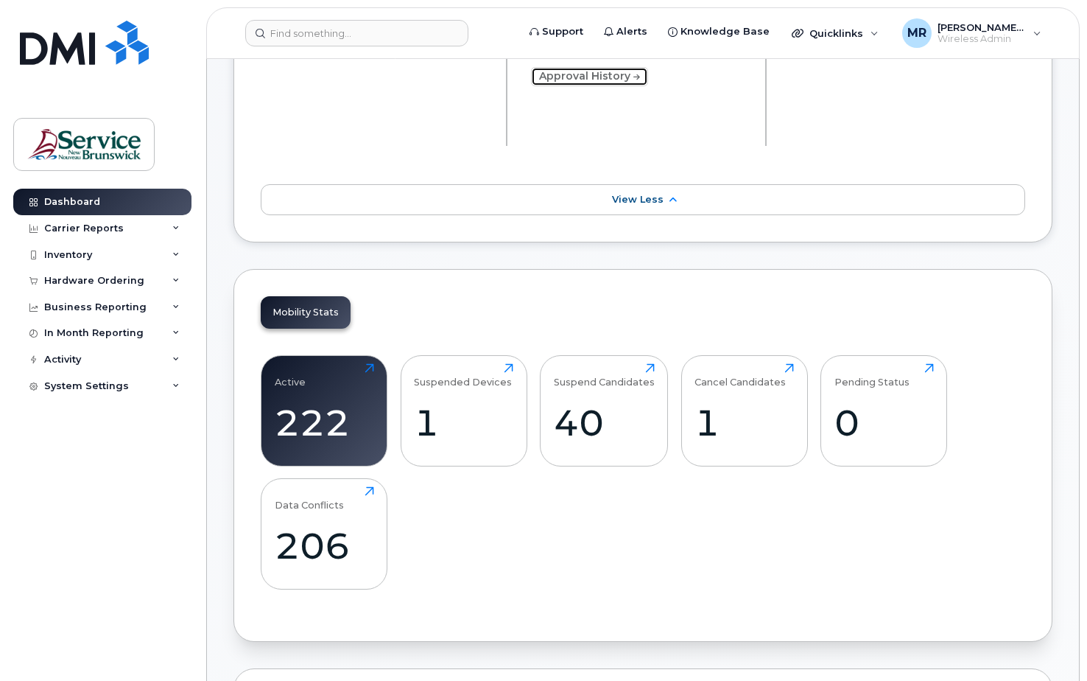
scroll to position [424, 0]
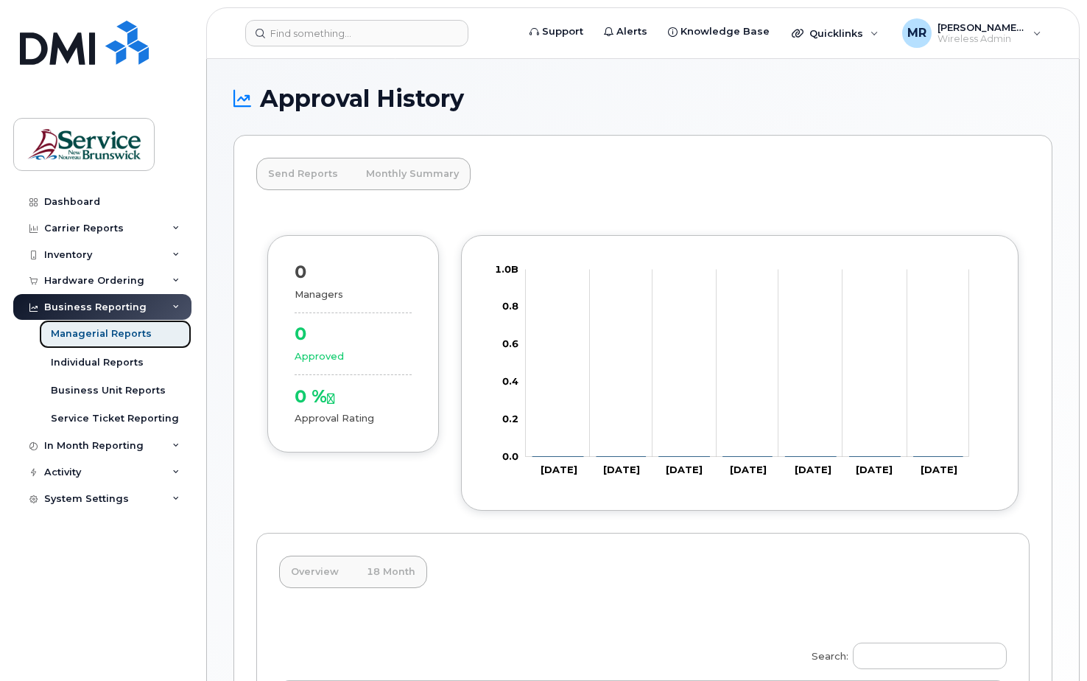
click at [113, 331] on div "Managerial Reports" at bounding box center [101, 333] width 101 height 13
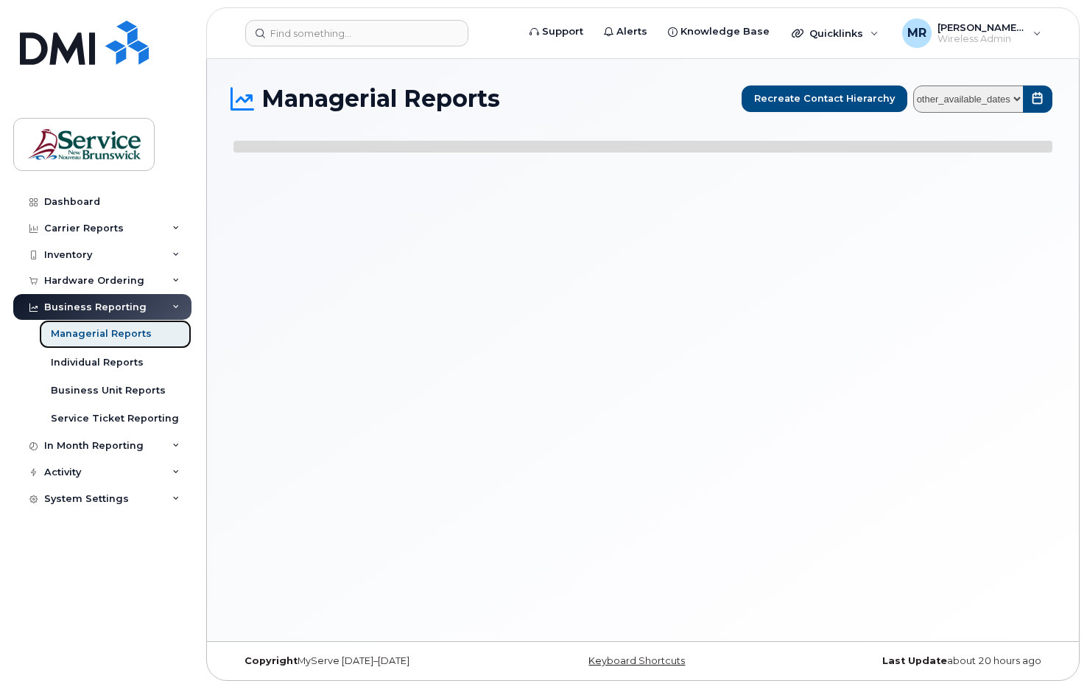
select select
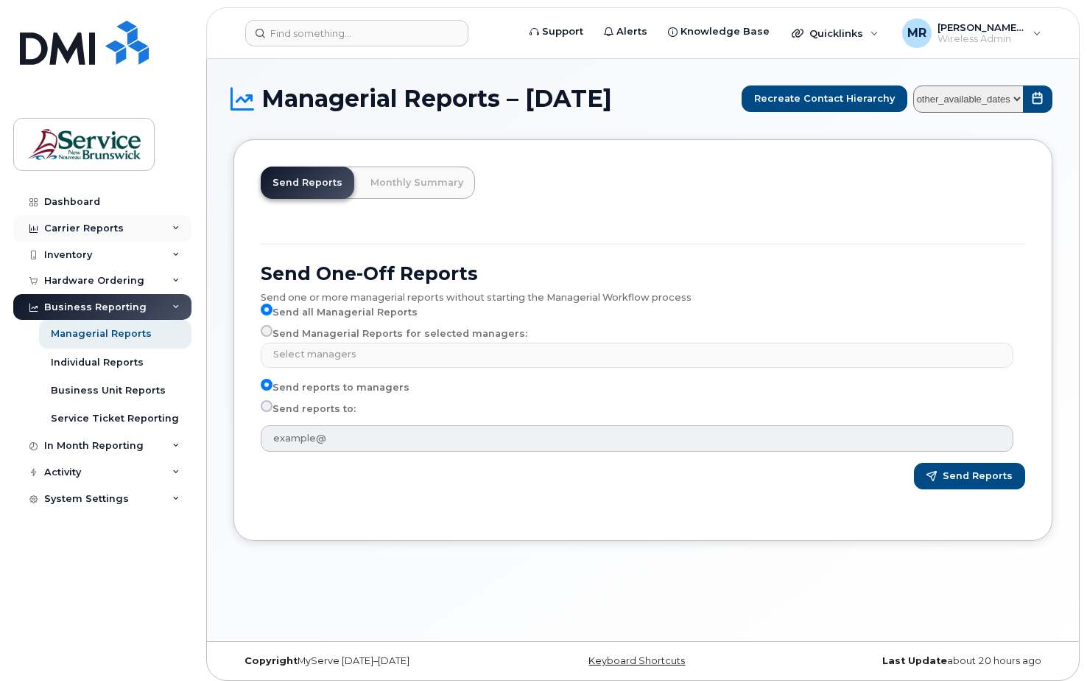
click at [35, 225] on icon at bounding box center [33, 229] width 8 height 8
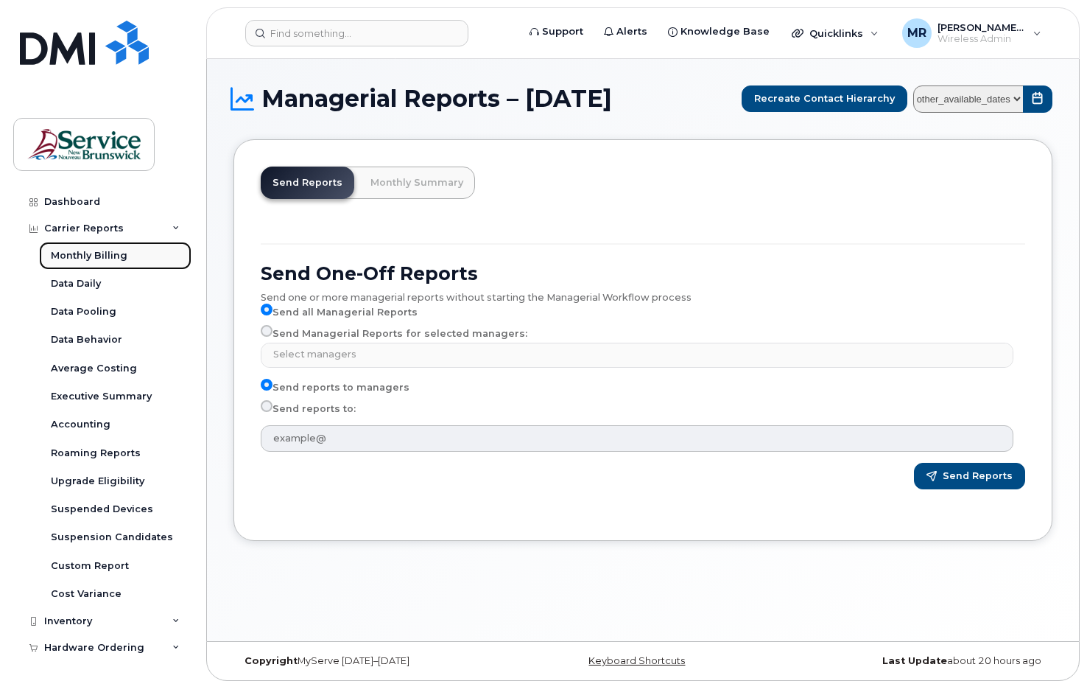
click at [90, 252] on div "Monthly Billing" at bounding box center [89, 255] width 77 height 13
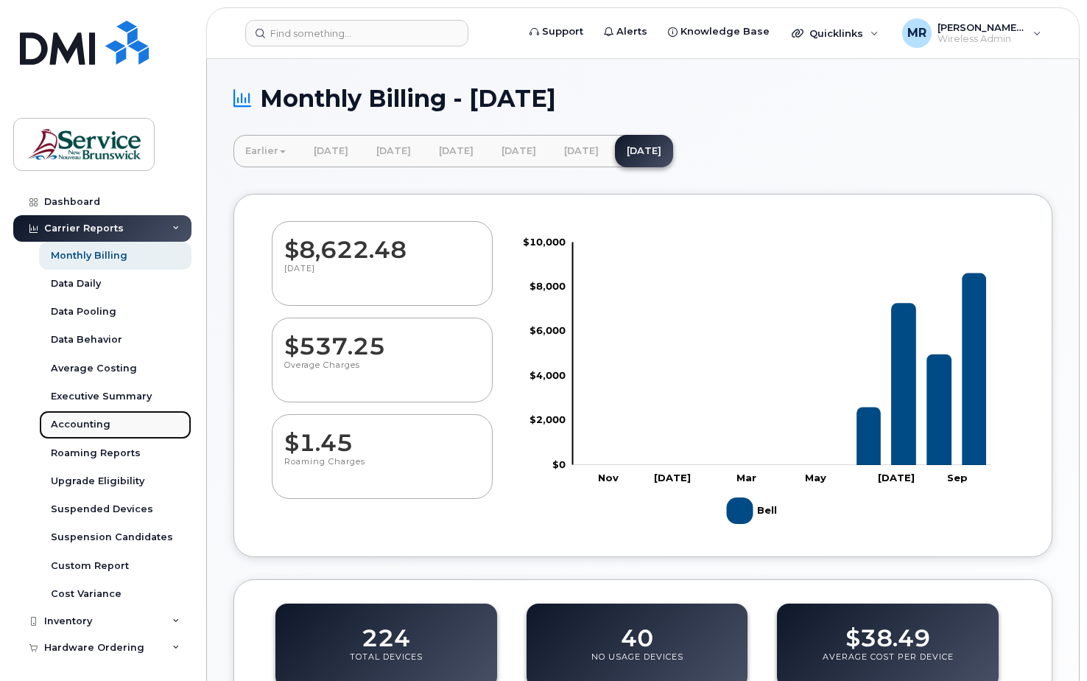
click at [85, 420] on div "Accounting" at bounding box center [81, 424] width 60 height 13
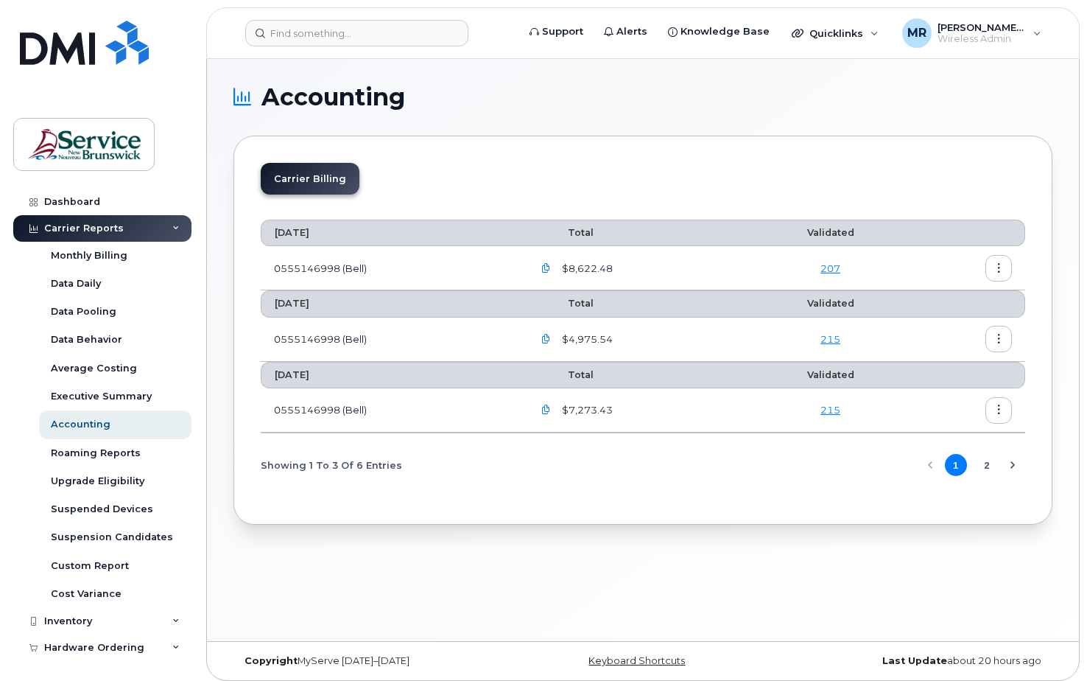
click at [550, 338] on icon "button" at bounding box center [546, 339] width 10 height 10
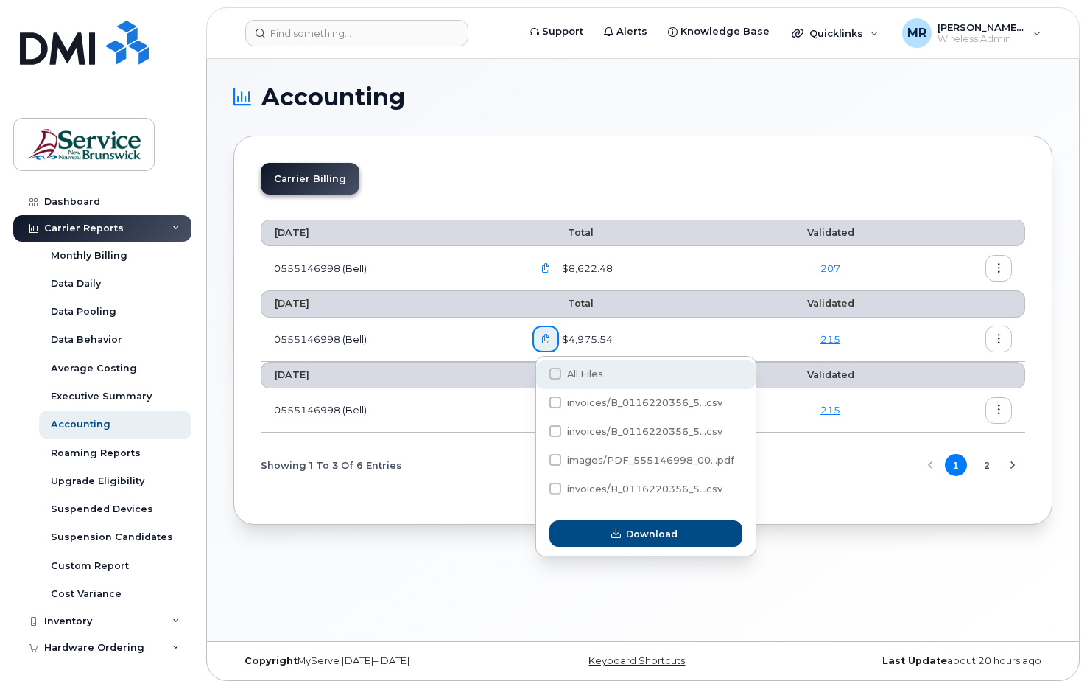
click at [587, 371] on span "All Files" at bounding box center [585, 373] width 36 height 11
click at [539, 371] on input "All Files" at bounding box center [535, 374] width 7 height 7
checkbox input "true"
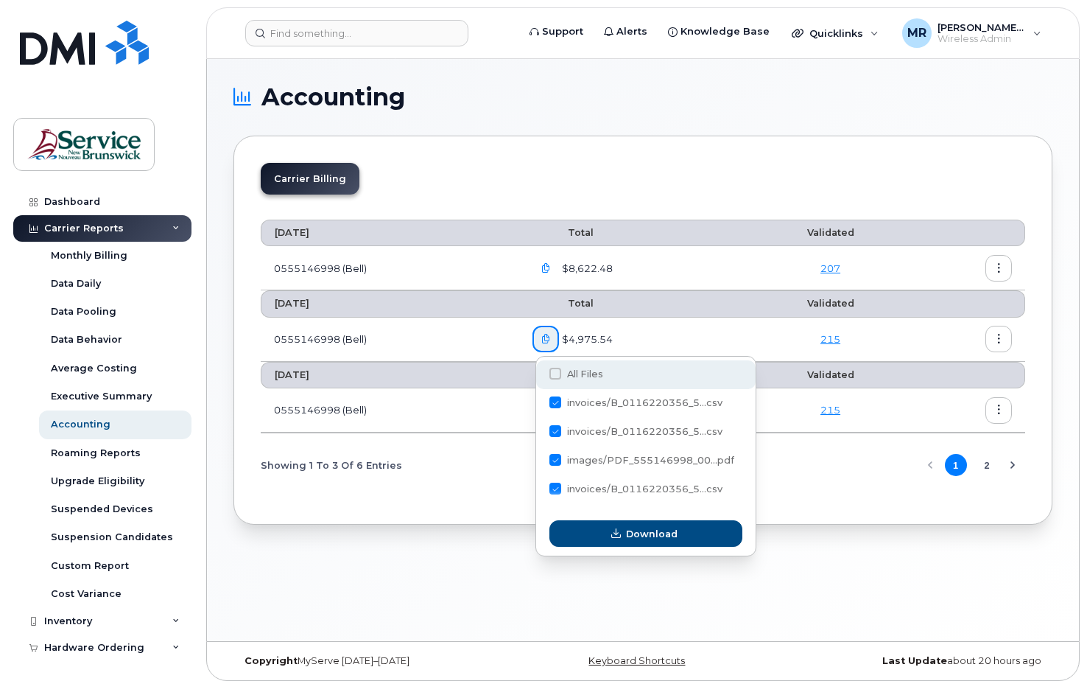
checkbox input "true"
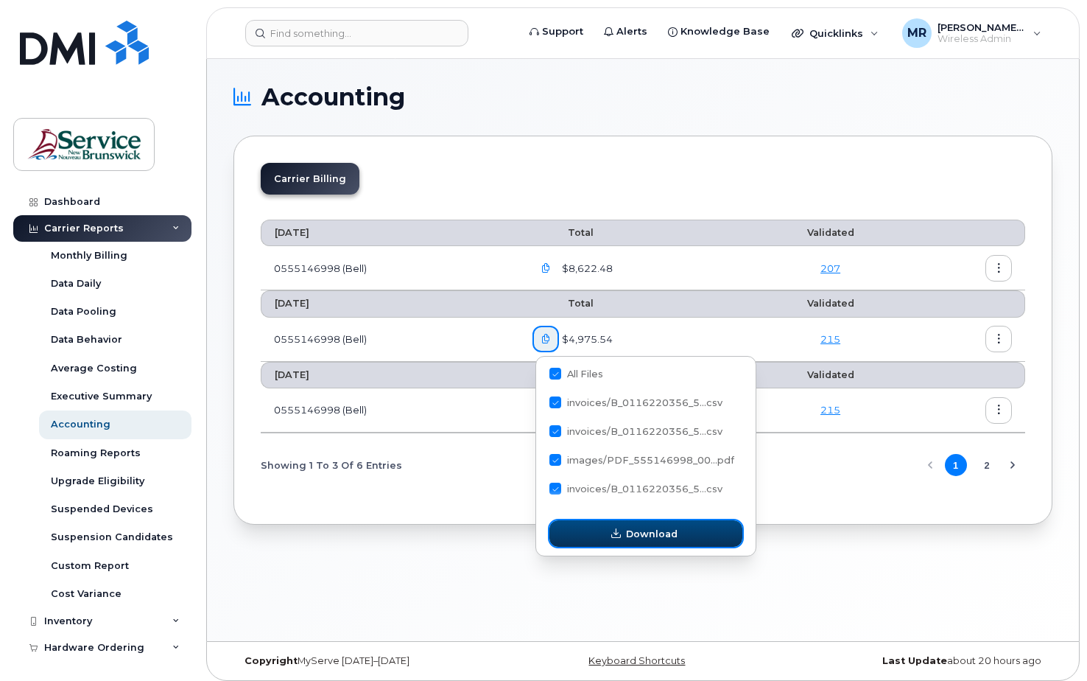
click at [639, 530] on span "Download" at bounding box center [652, 534] width 52 height 14
